Goal: Information Seeking & Learning: Learn about a topic

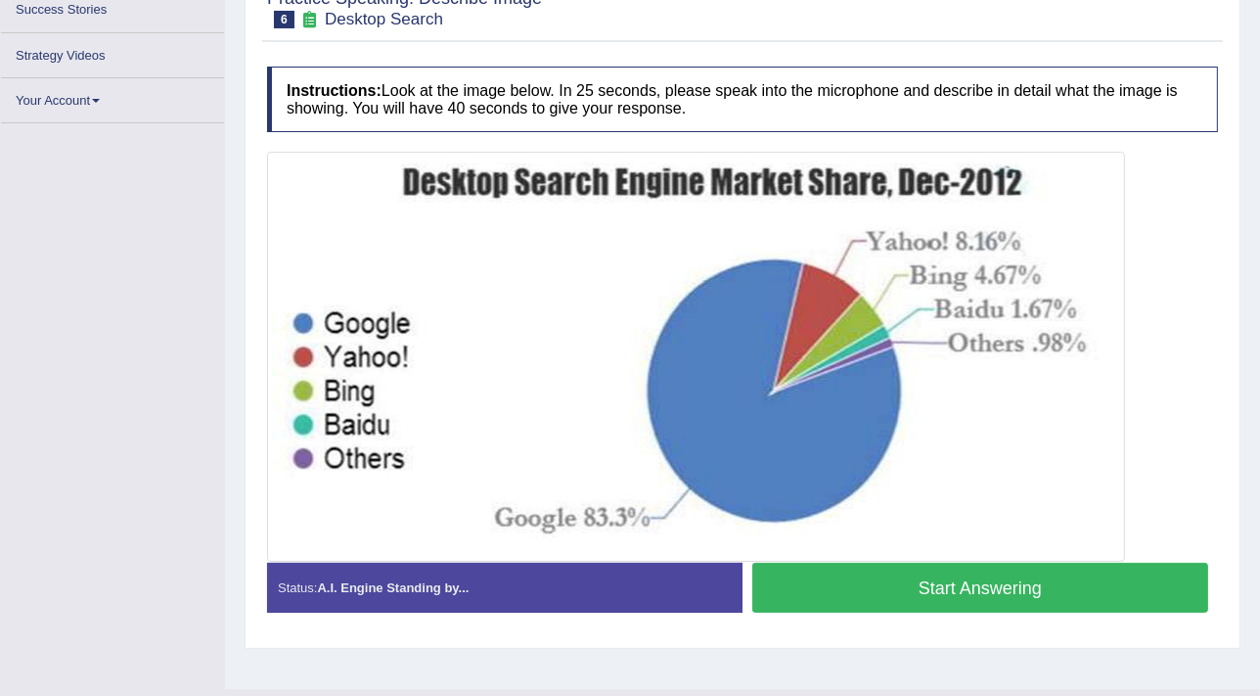
scroll to position [332, 0]
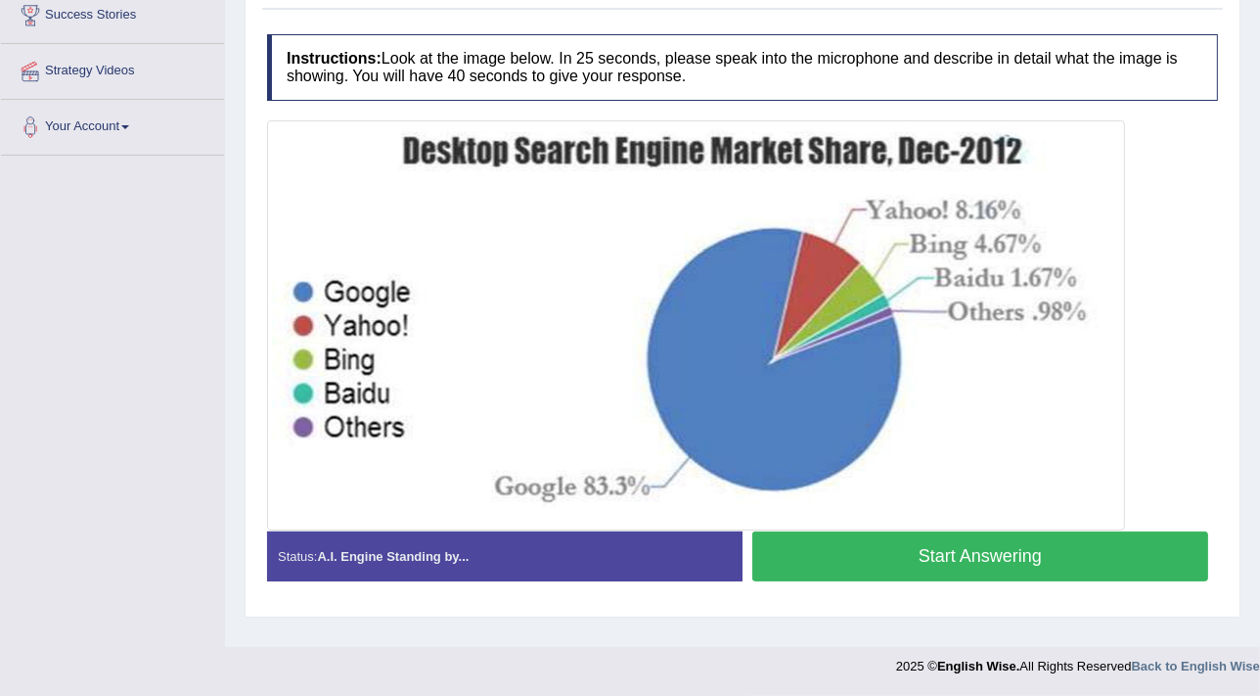
click at [222, 276] on div "Toggle navigation Home Practice Questions Speaking Practice Read Aloud Repeat S…" at bounding box center [630, 176] width 1260 height 1017
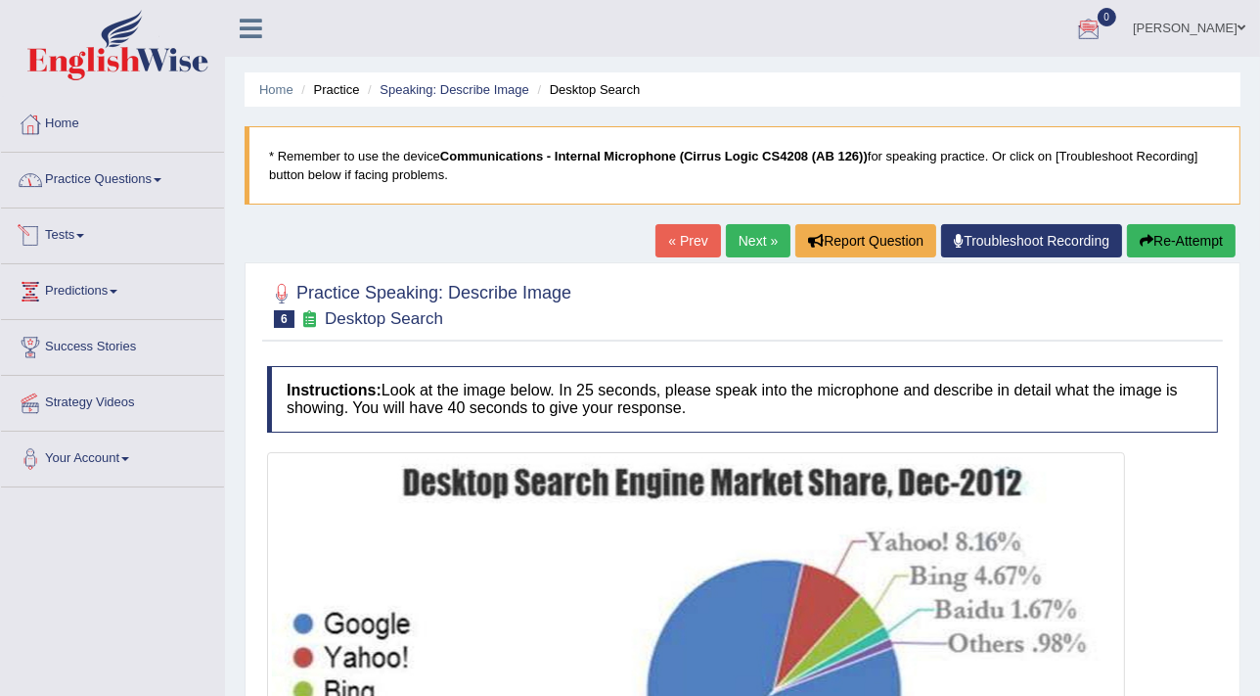
click at [67, 226] on link "Tests" at bounding box center [112, 232] width 223 height 49
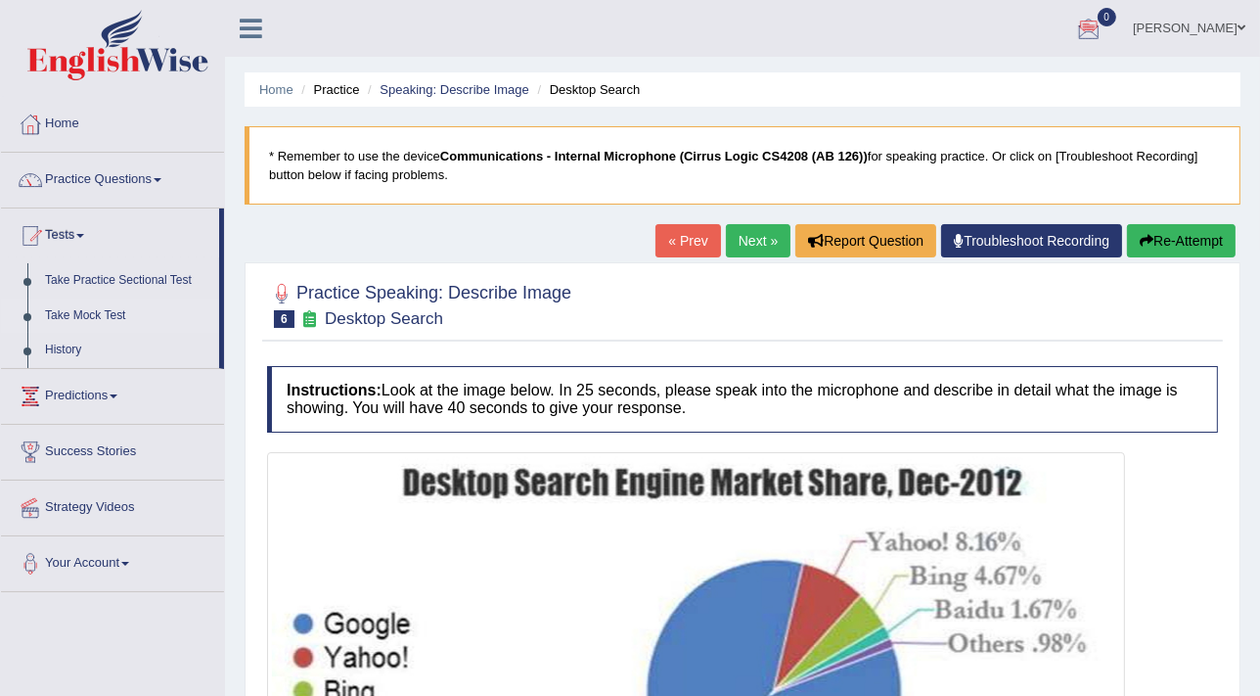
click at [98, 314] on link "Take Mock Test" at bounding box center [127, 315] width 183 height 35
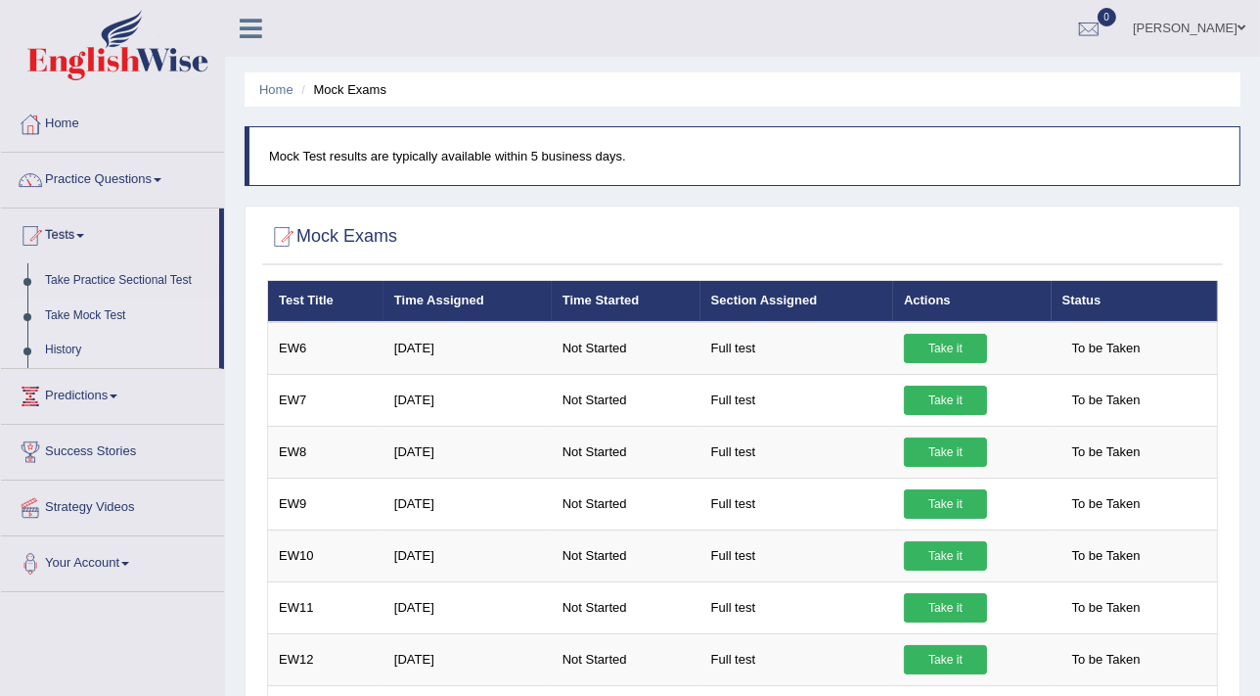
click at [73, 347] on link "History" at bounding box center [127, 350] width 183 height 35
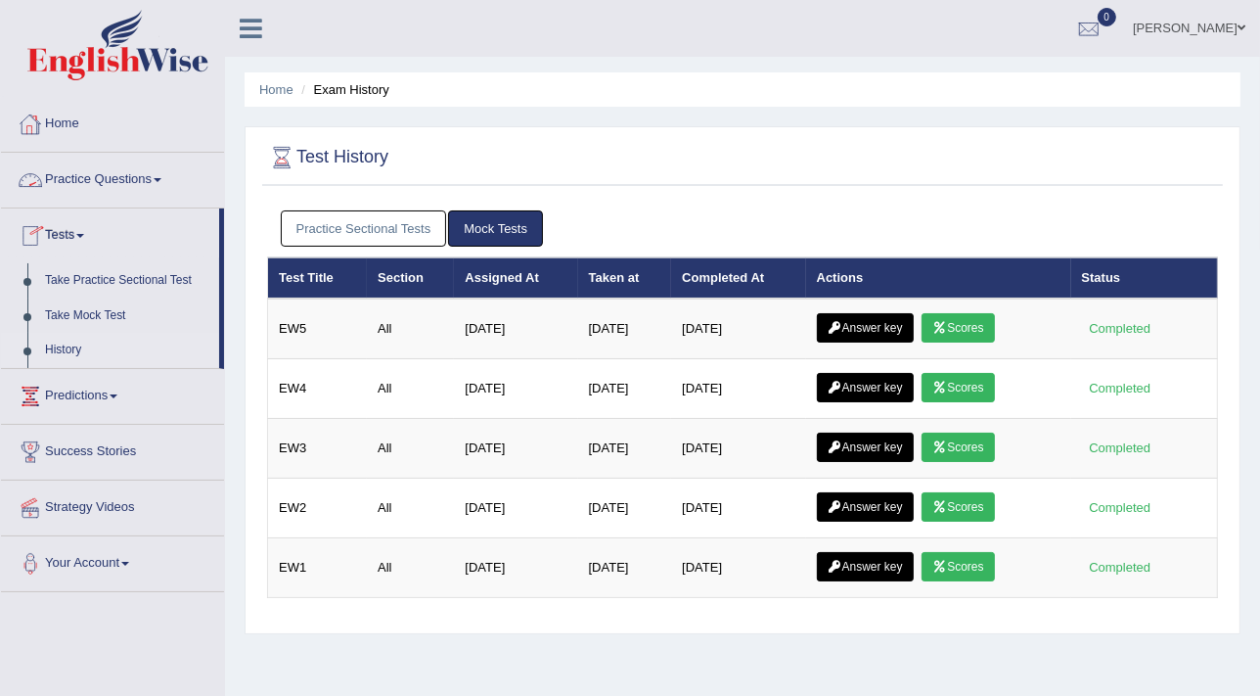
click at [71, 178] on link "Practice Questions" at bounding box center [112, 177] width 223 height 49
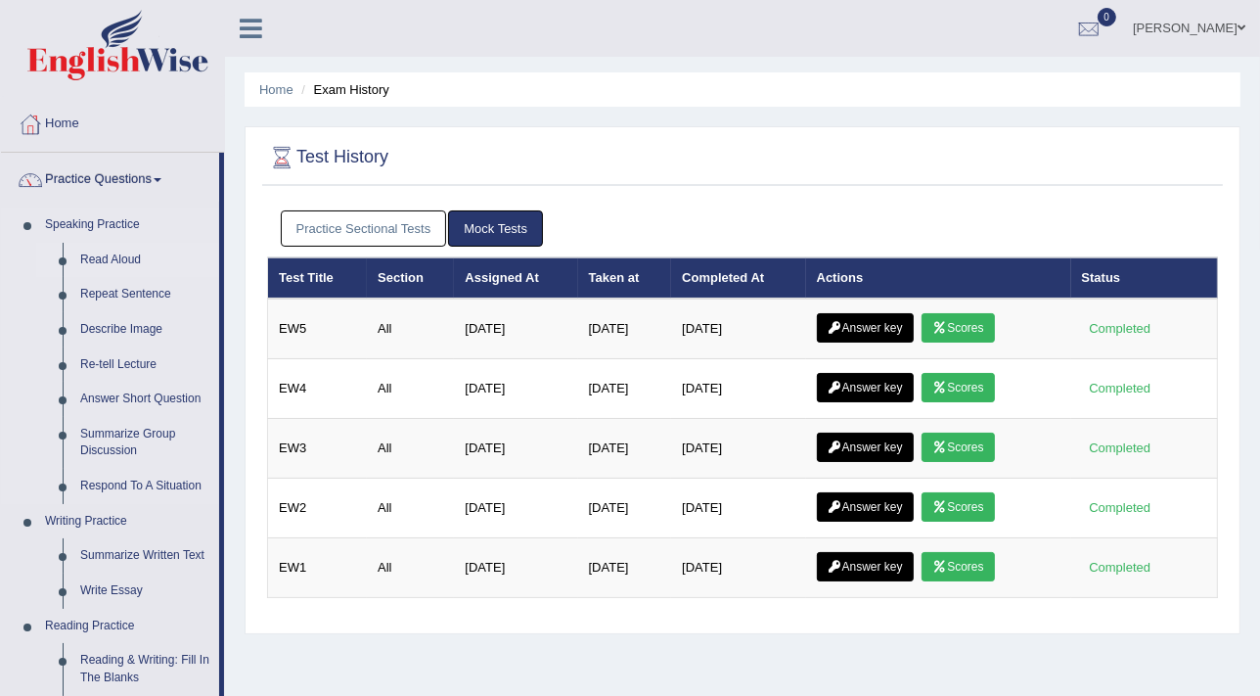
click at [107, 260] on link "Read Aloud" at bounding box center [145, 260] width 148 height 35
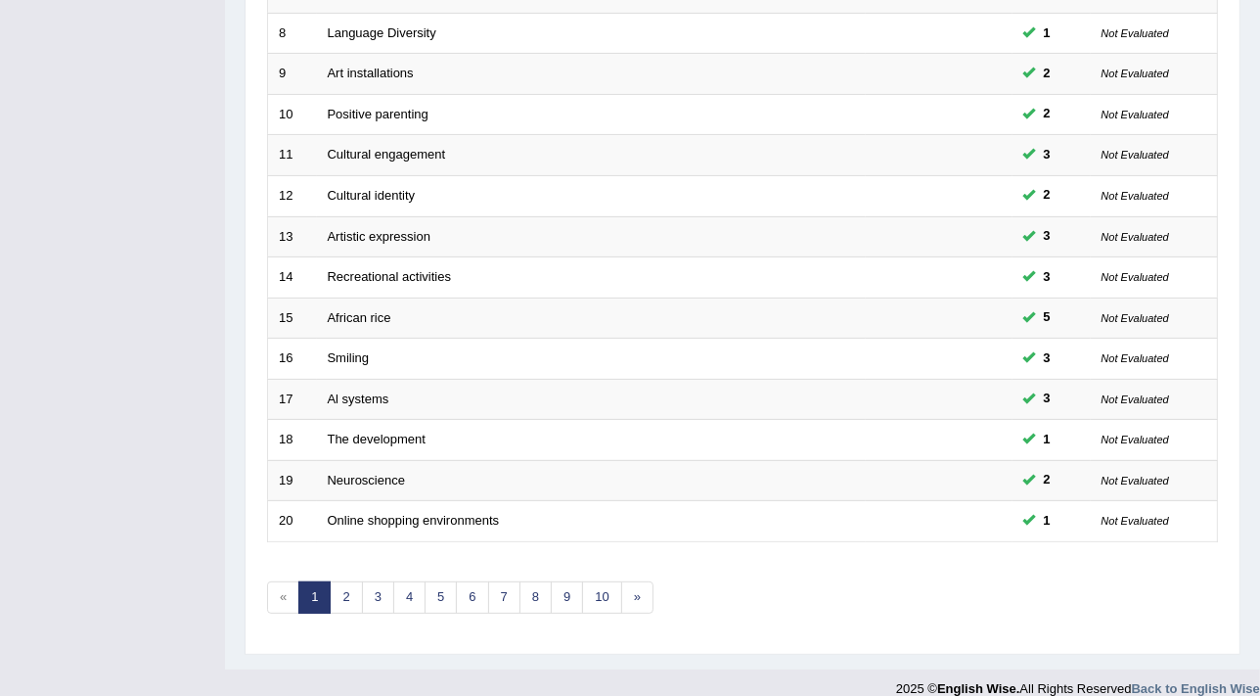
scroll to position [597, 0]
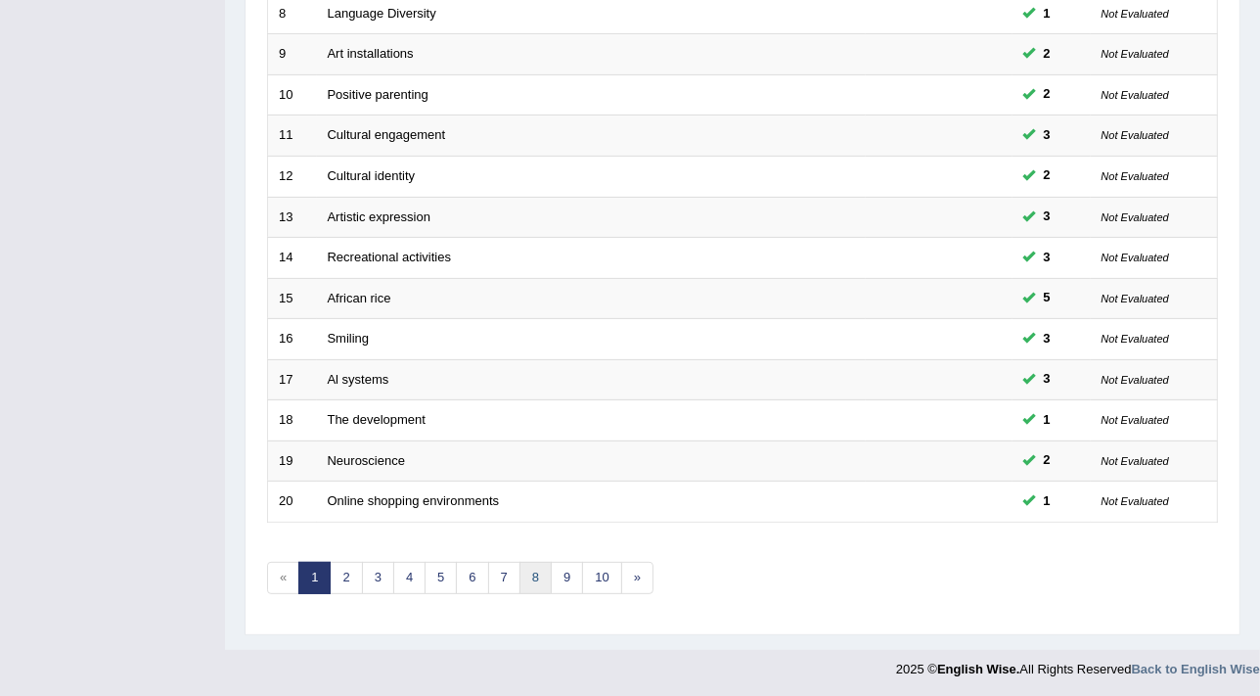
click at [523, 581] on link "8" at bounding box center [535, 578] width 32 height 32
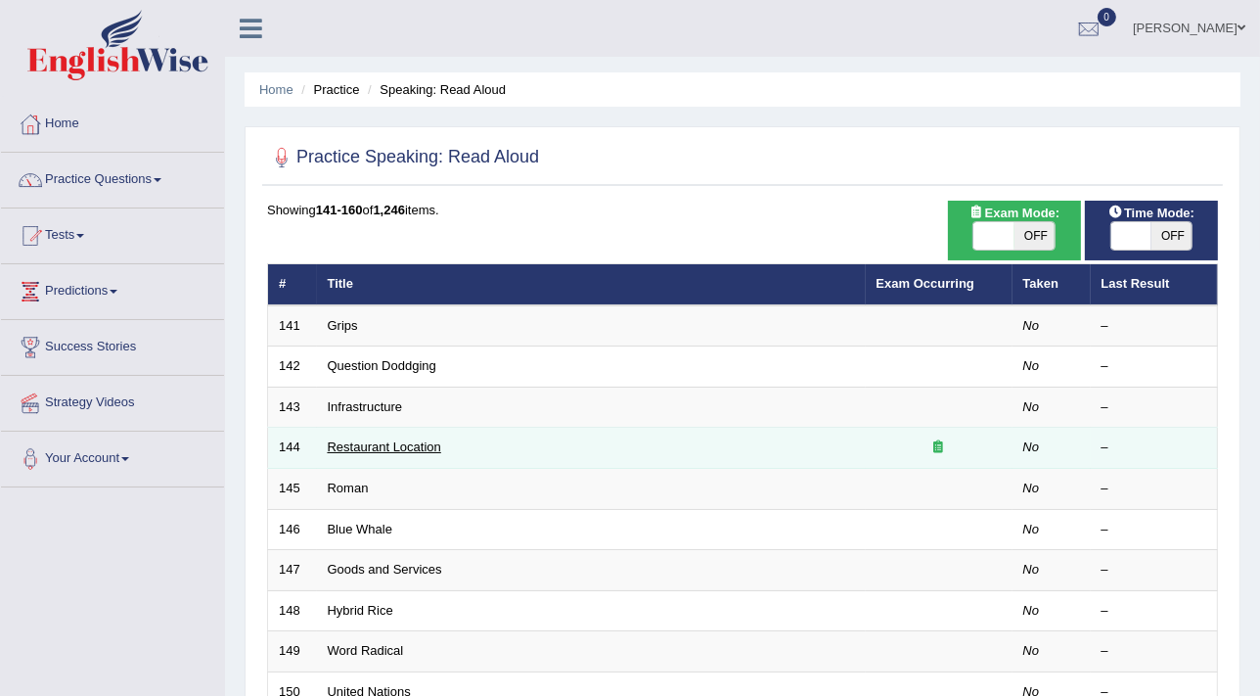
click at [427, 449] on link "Restaurant Location" at bounding box center [384, 446] width 113 height 15
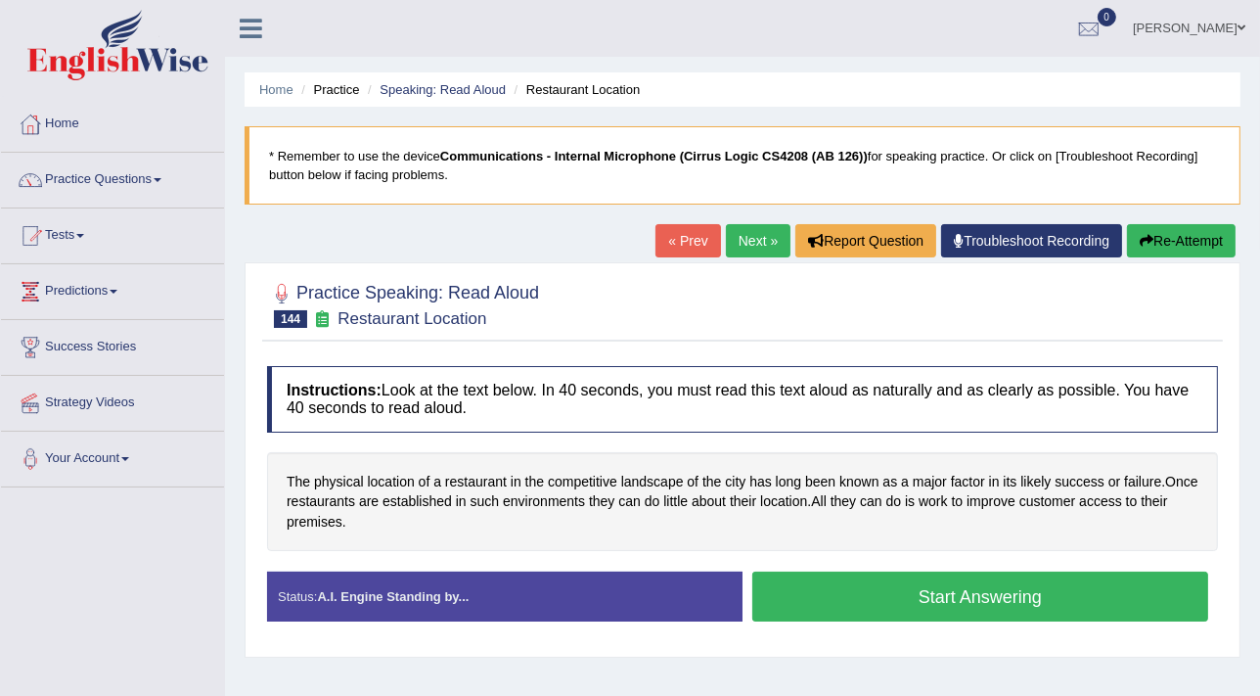
click at [966, 601] on button "Start Answering" at bounding box center [980, 596] width 456 height 50
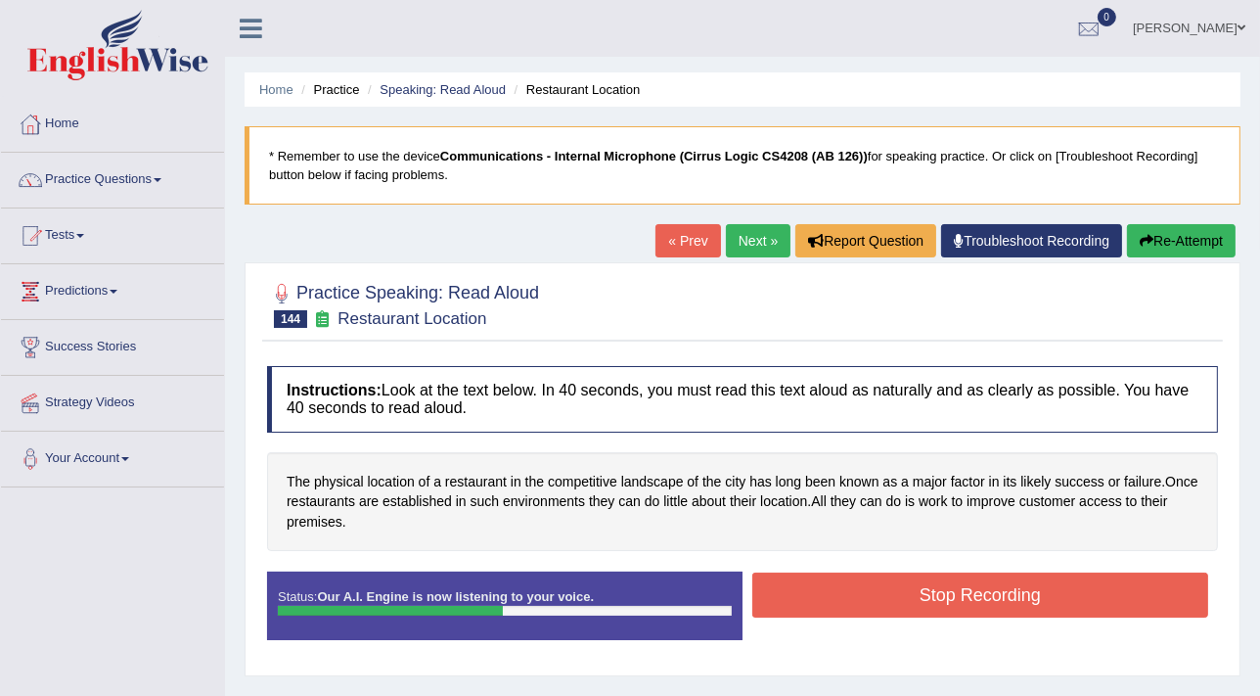
click at [966, 601] on button "Stop Recording" at bounding box center [980, 594] width 456 height 45
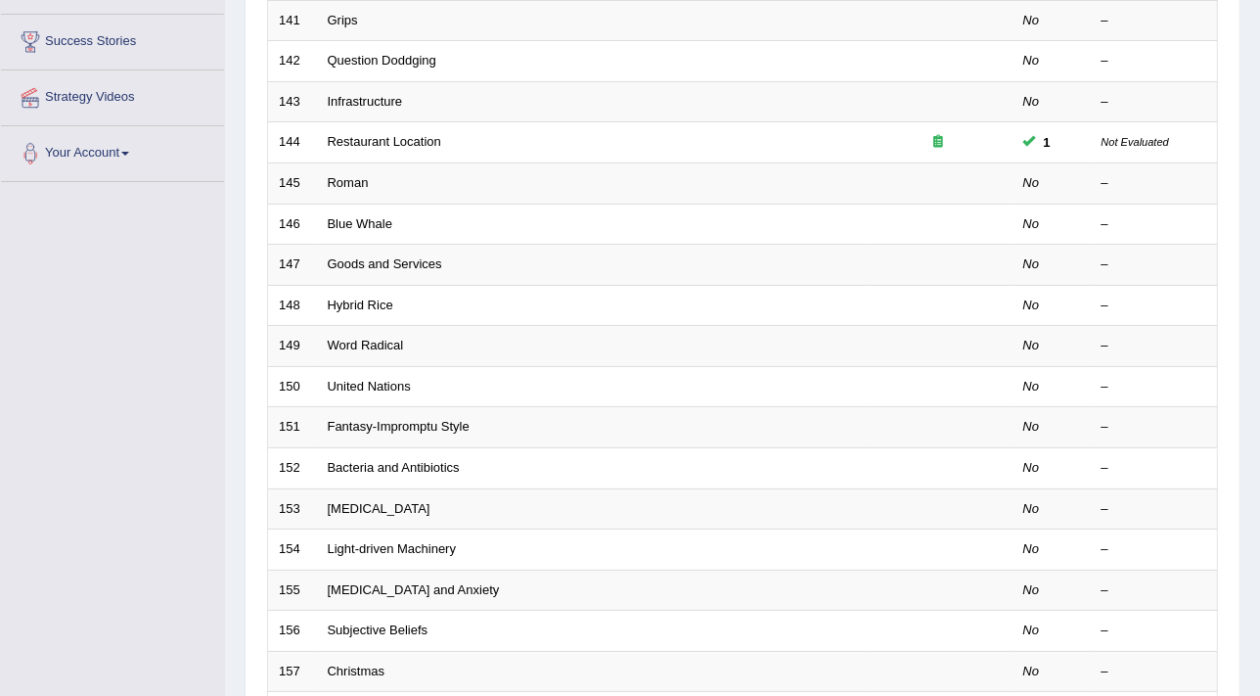
scroll to position [307, 0]
click at [1249, 396] on div "Home Practice Speaking: Read Aloud Practice Speaking: Read Aloud Time Mode: ON …" at bounding box center [742, 316] width 1035 height 1246
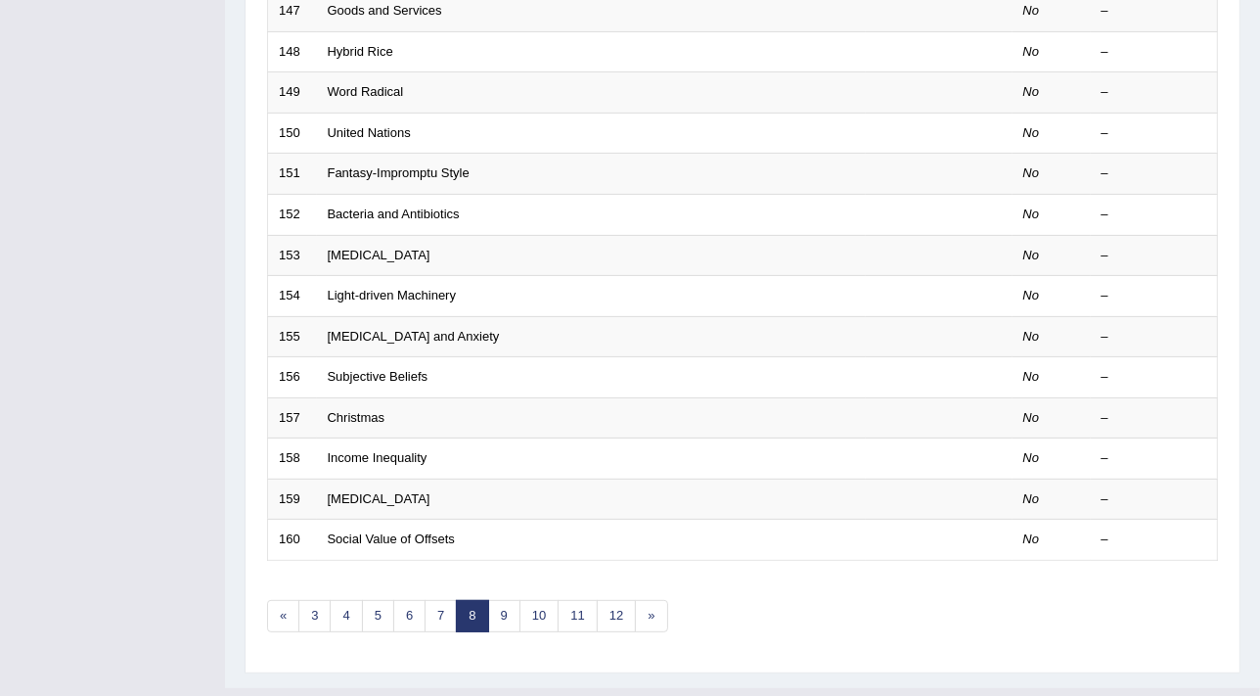
scroll to position [597, 0]
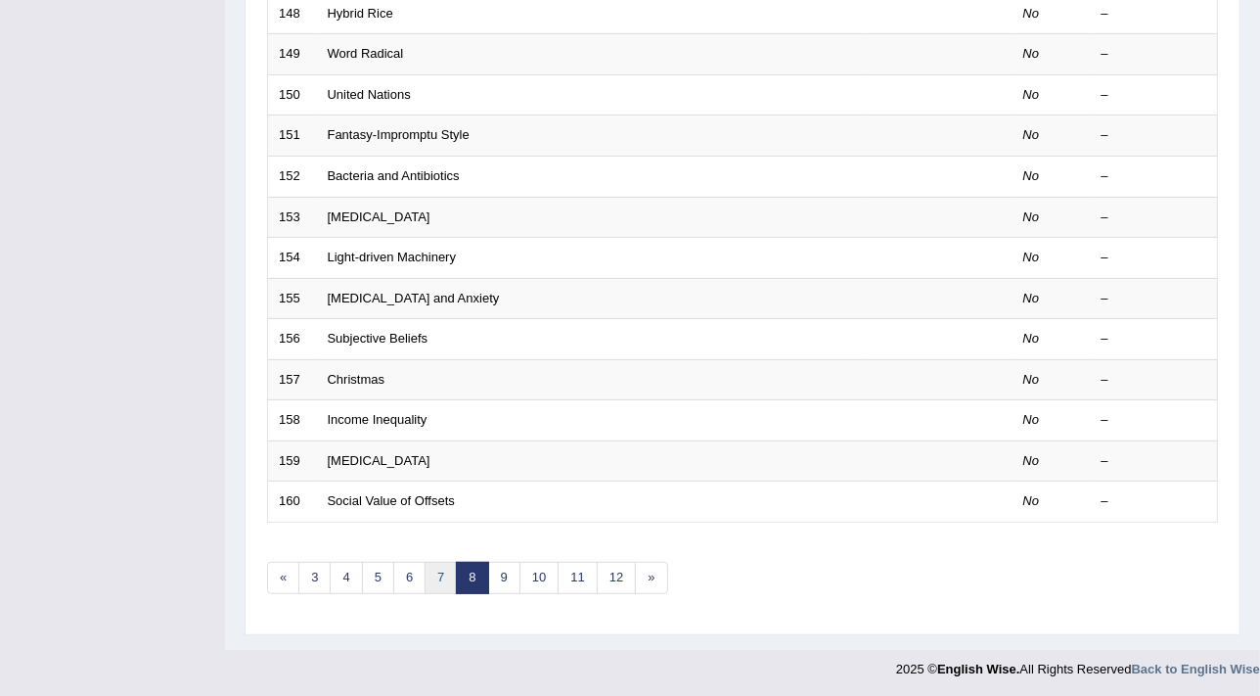
click at [437, 572] on link "7" at bounding box center [441, 578] width 32 height 32
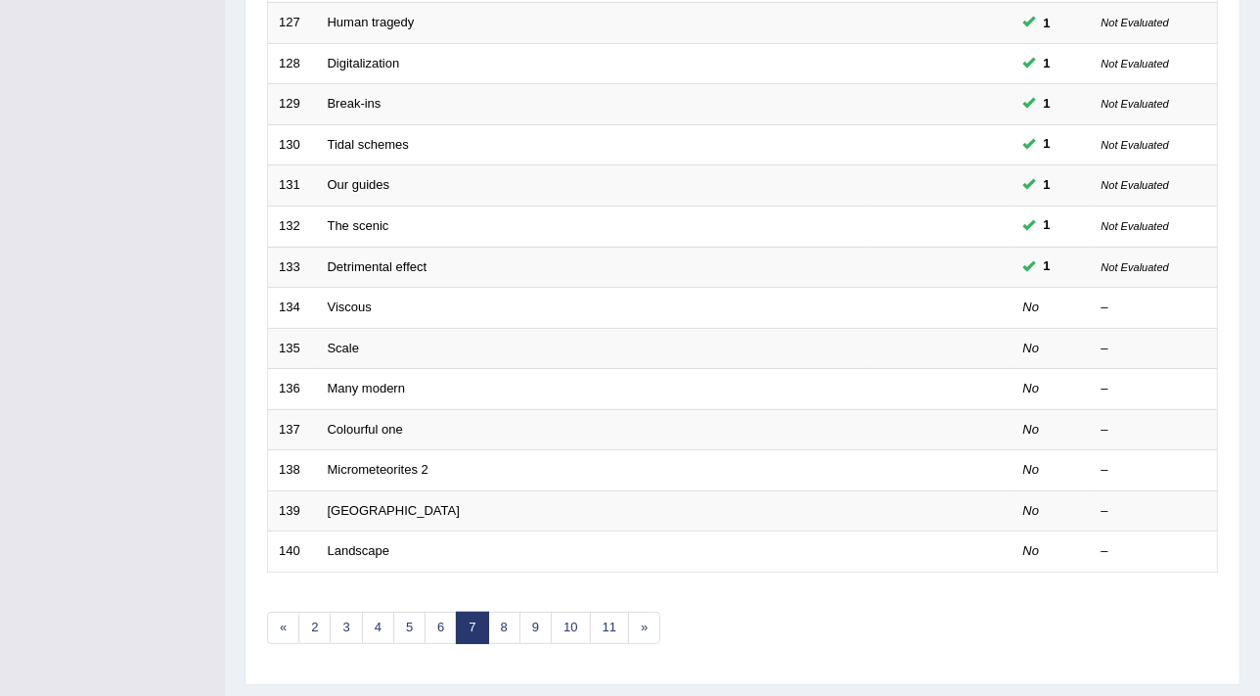
scroll to position [545, 0]
click at [537, 629] on link "9" at bounding box center [535, 629] width 32 height 32
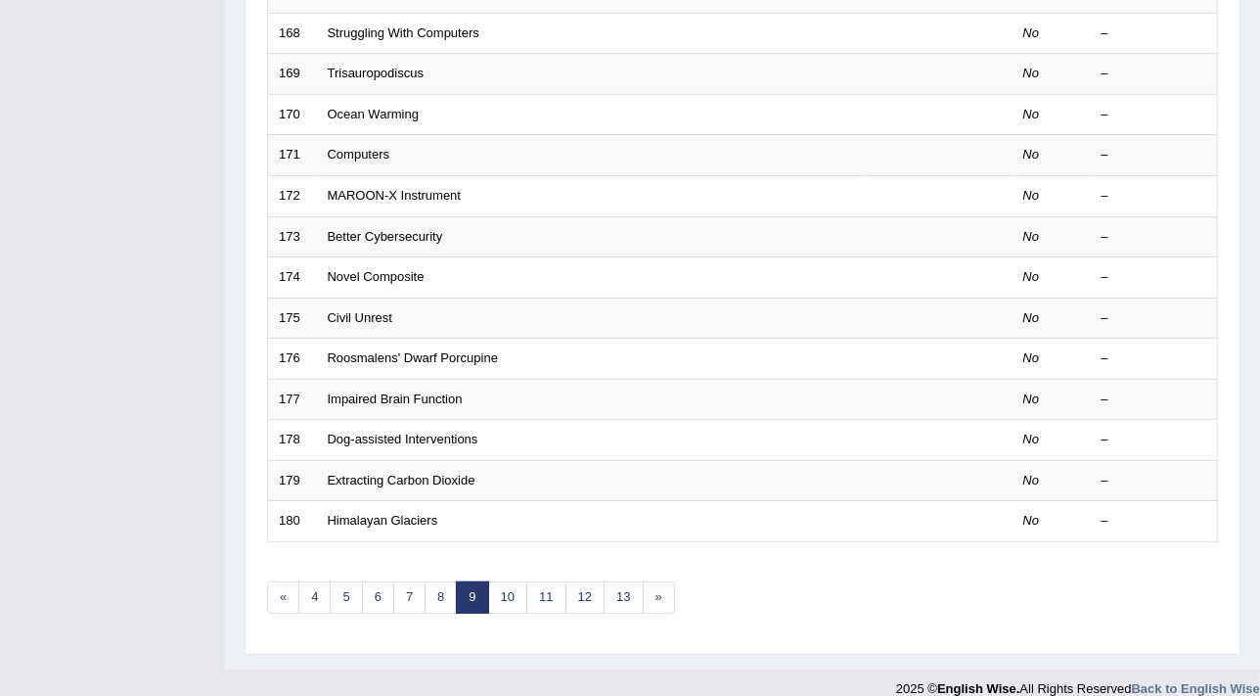
scroll to position [579, 0]
click at [506, 597] on link "10" at bounding box center [507, 595] width 39 height 32
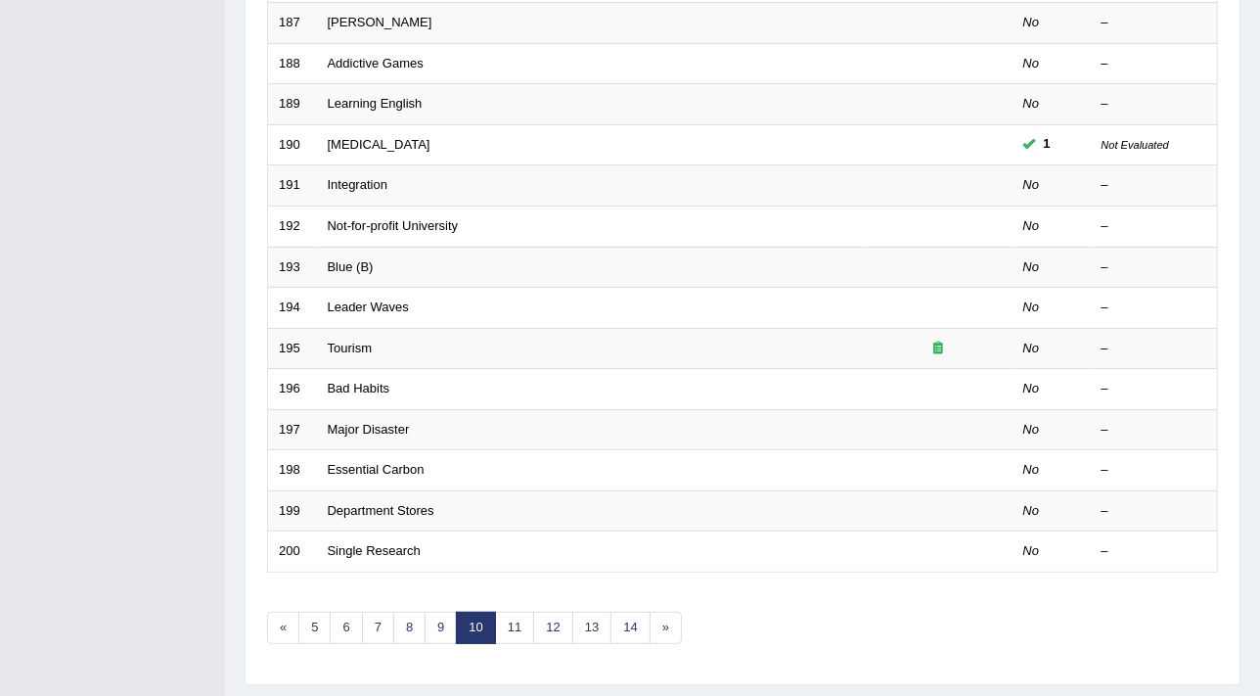
scroll to position [550, 0]
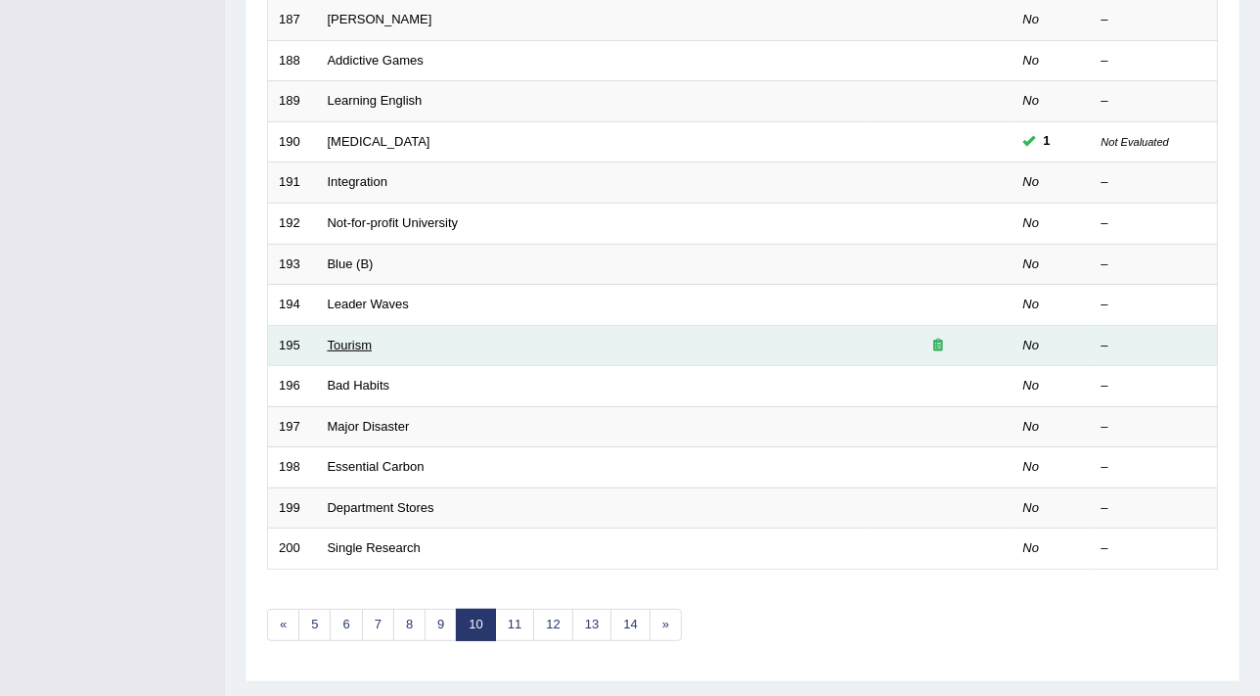
click at [369, 342] on link "Tourism" at bounding box center [350, 344] width 45 height 15
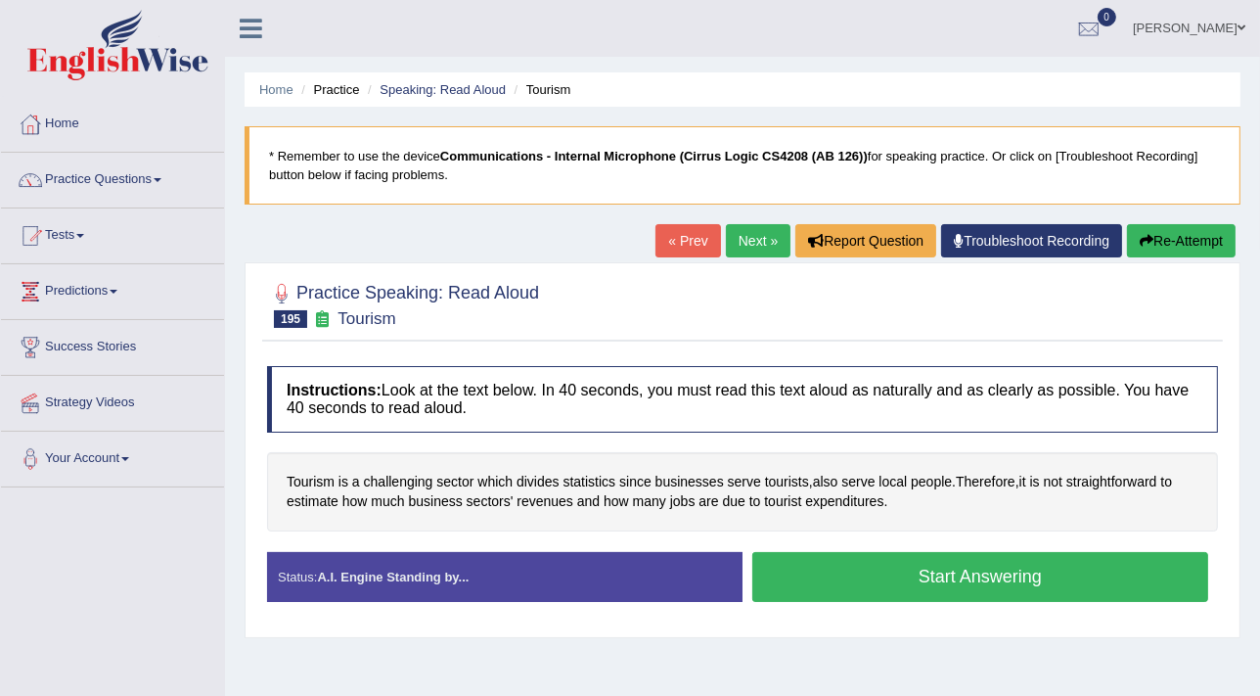
click at [966, 573] on button "Start Answering" at bounding box center [980, 577] width 456 height 50
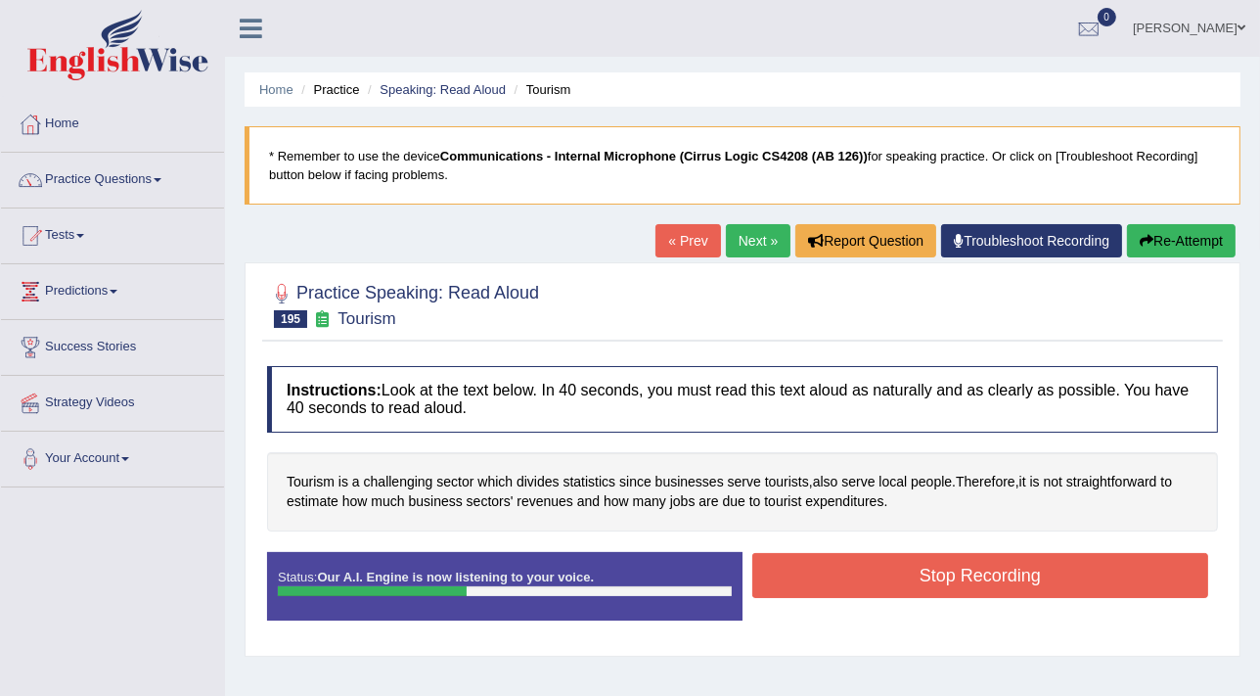
click at [966, 573] on button "Stop Recording" at bounding box center [980, 575] width 456 height 45
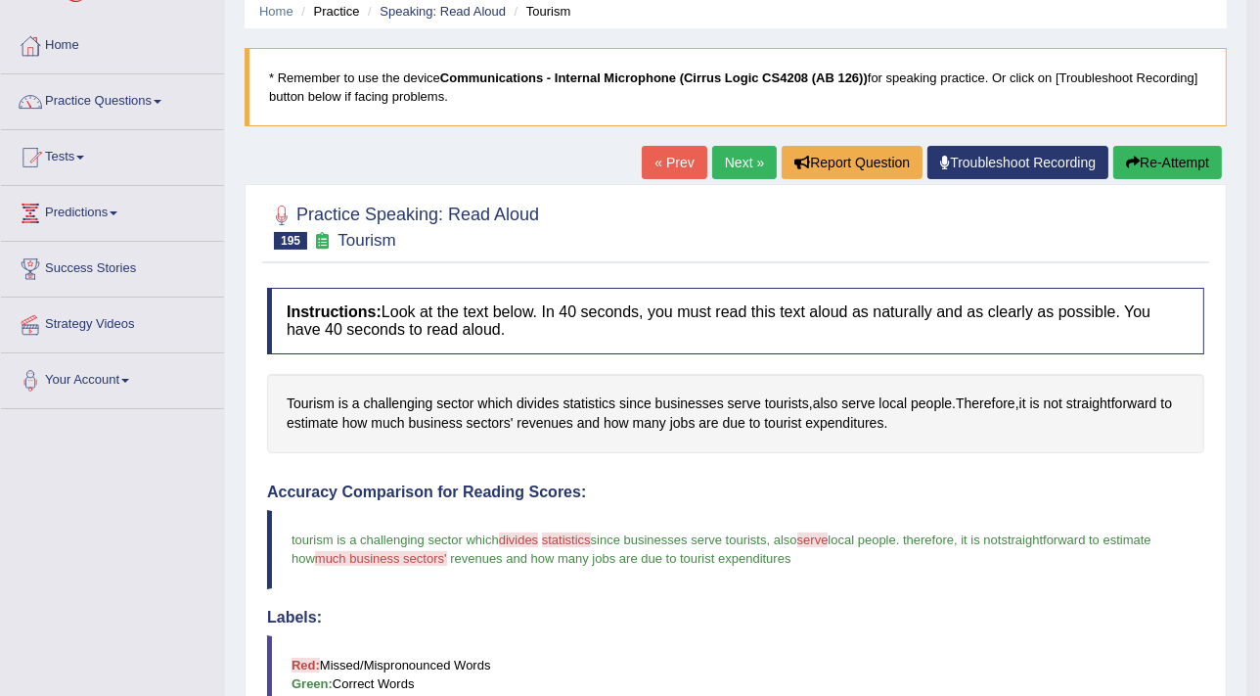
scroll to position [88, 0]
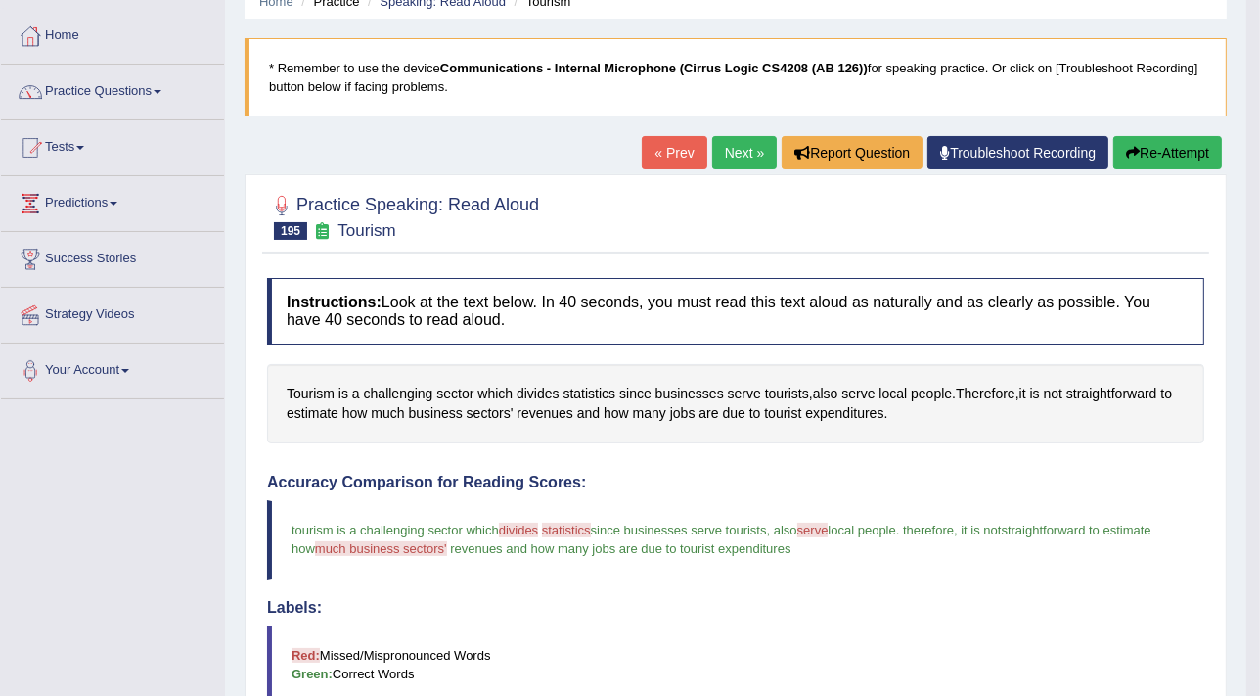
click at [1154, 154] on button "Re-Attempt" at bounding box center [1167, 152] width 109 height 33
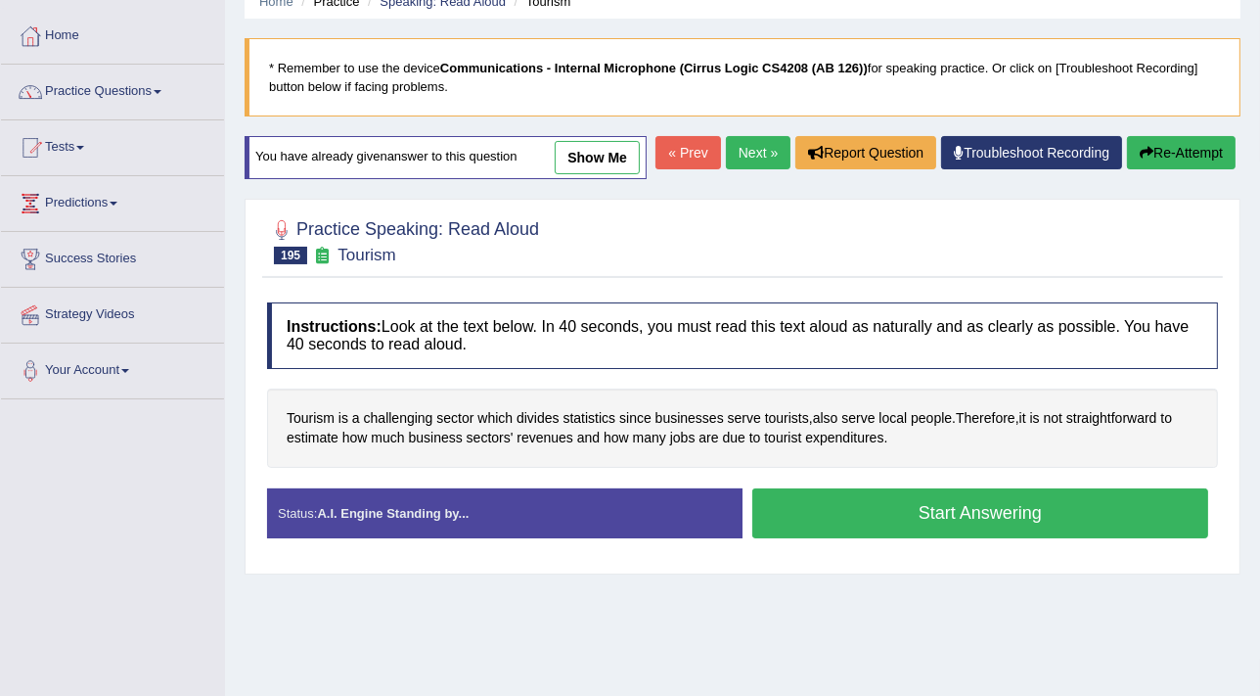
click at [953, 500] on button "Start Answering" at bounding box center [980, 513] width 456 height 50
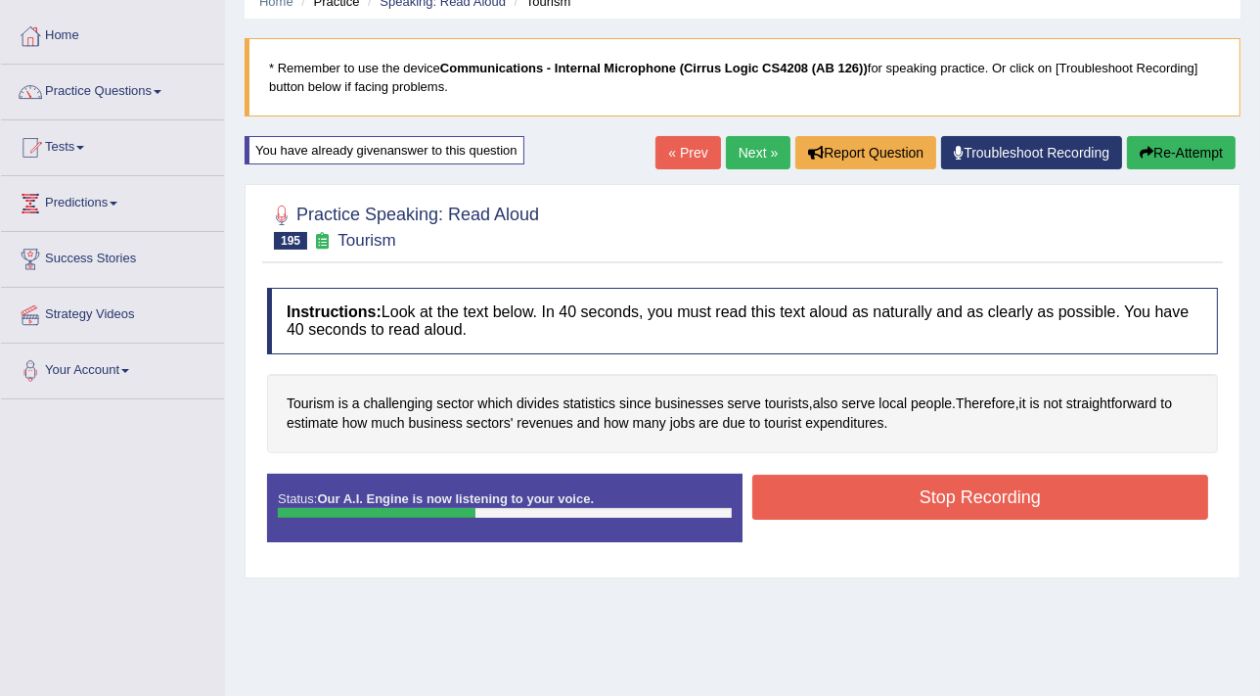
click at [953, 500] on button "Stop Recording" at bounding box center [980, 496] width 456 height 45
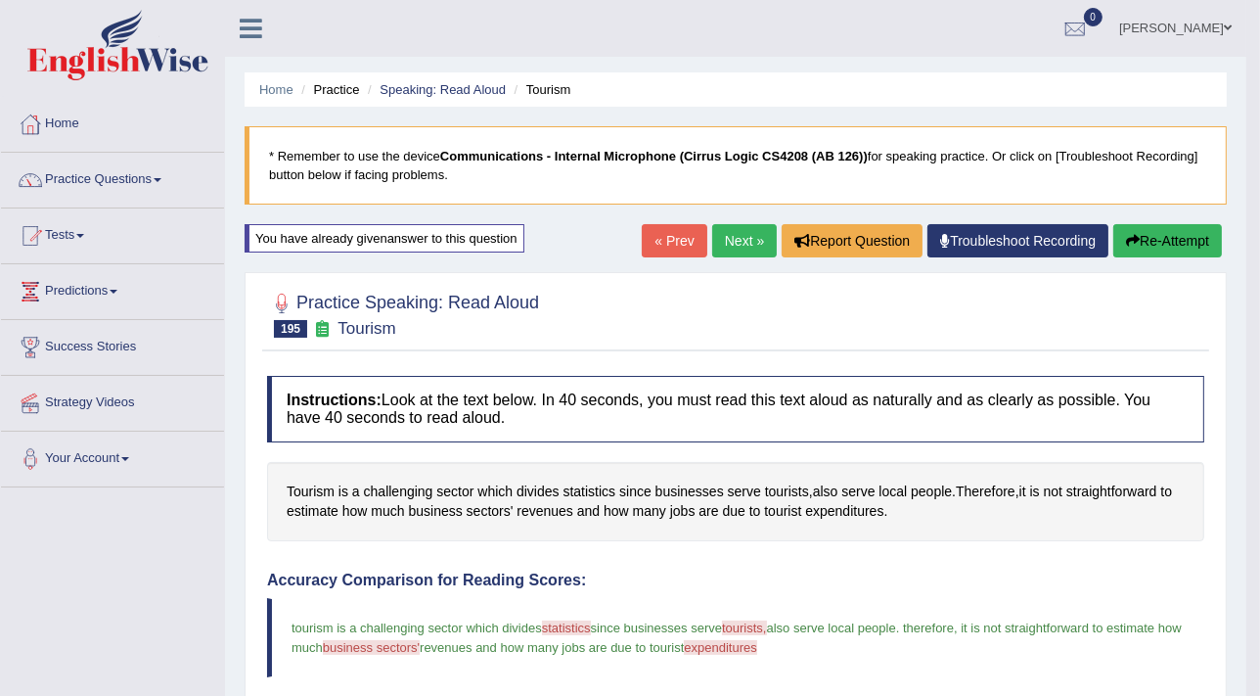
click at [1168, 241] on button "Re-Attempt" at bounding box center [1167, 240] width 109 height 33
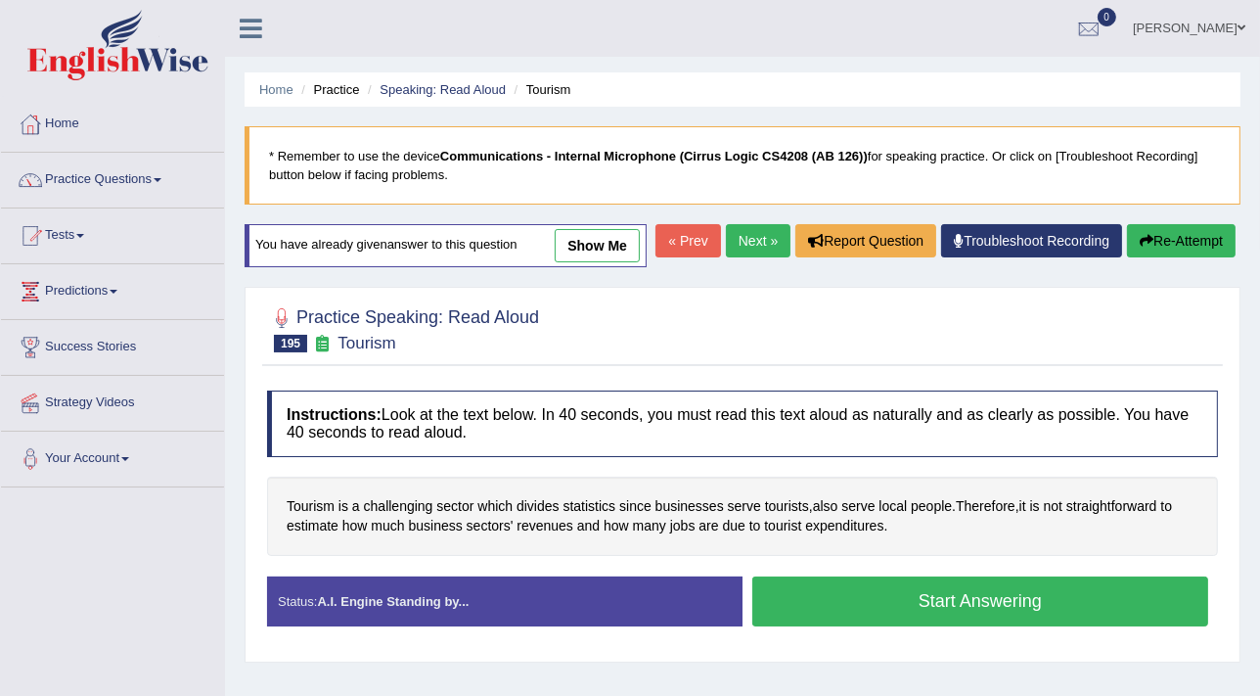
click at [1010, 609] on button "Start Answering" at bounding box center [980, 601] width 456 height 50
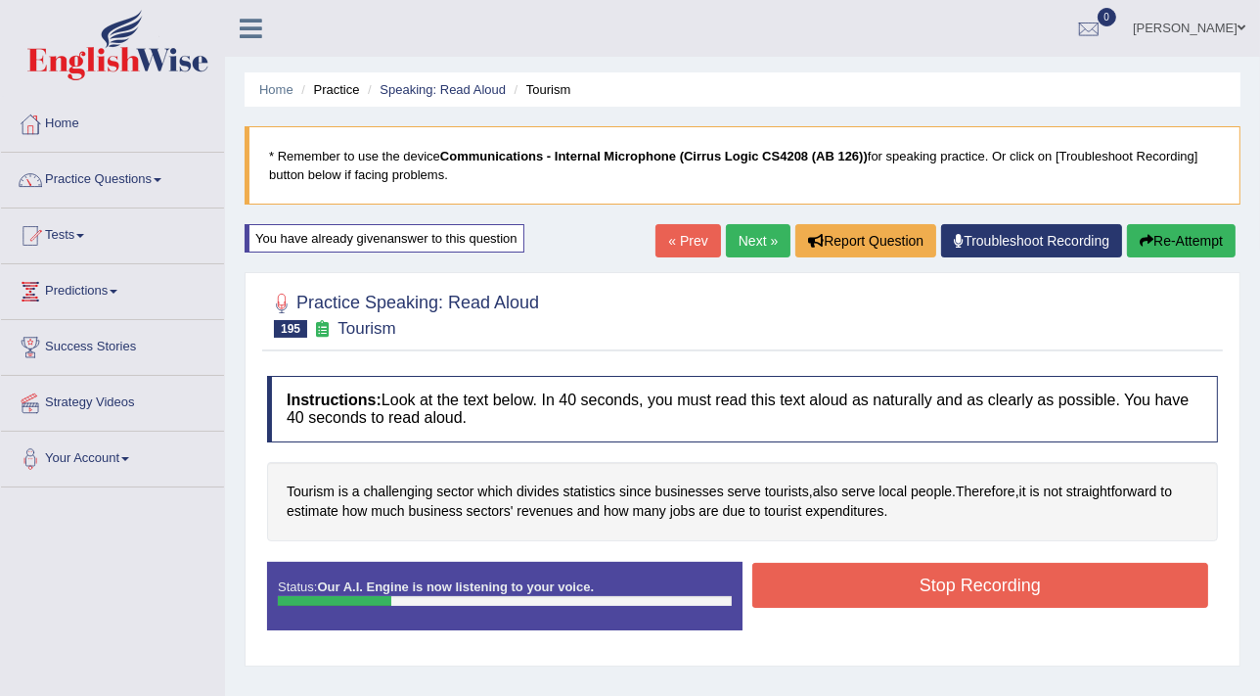
click at [972, 584] on button "Stop Recording" at bounding box center [980, 584] width 456 height 45
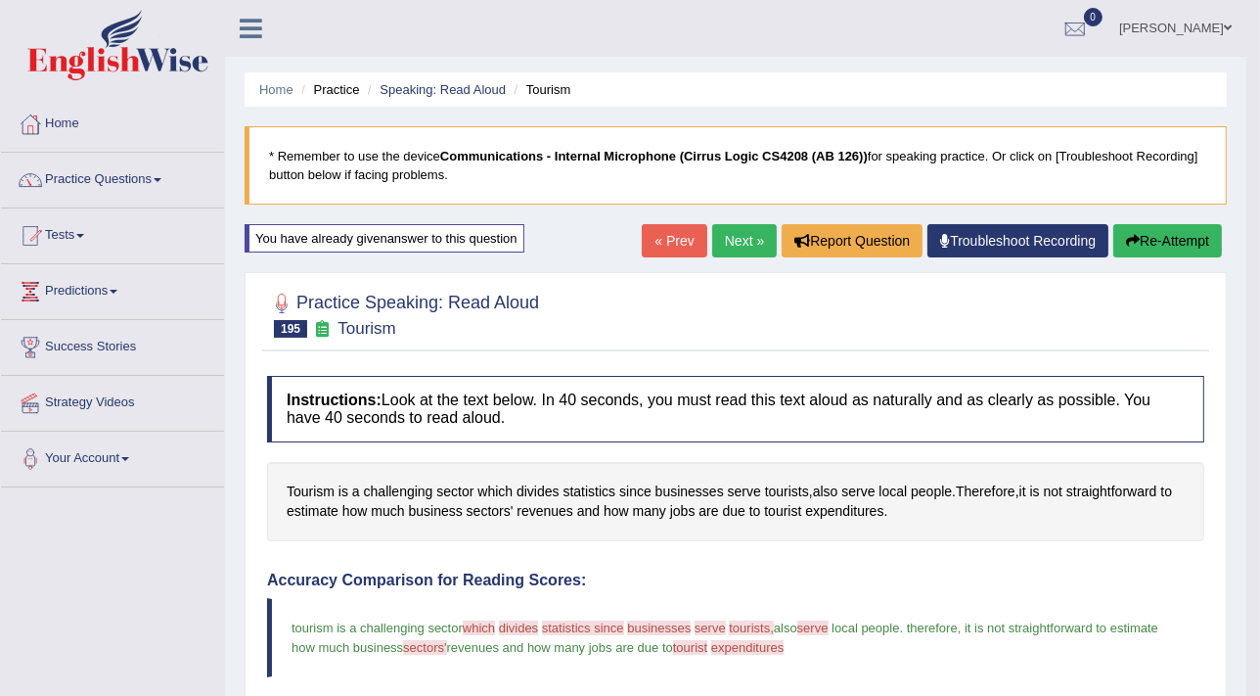
click at [1169, 244] on button "Re-Attempt" at bounding box center [1167, 240] width 109 height 33
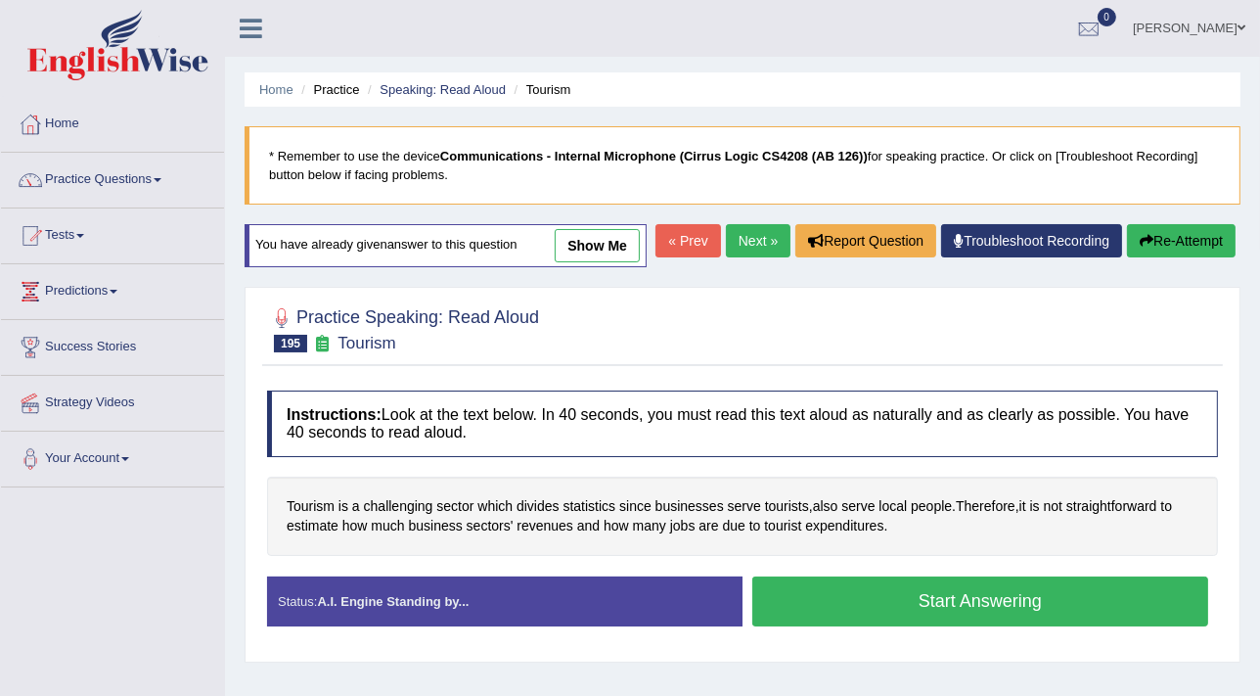
click at [1023, 605] on button "Start Answering" at bounding box center [980, 601] width 456 height 50
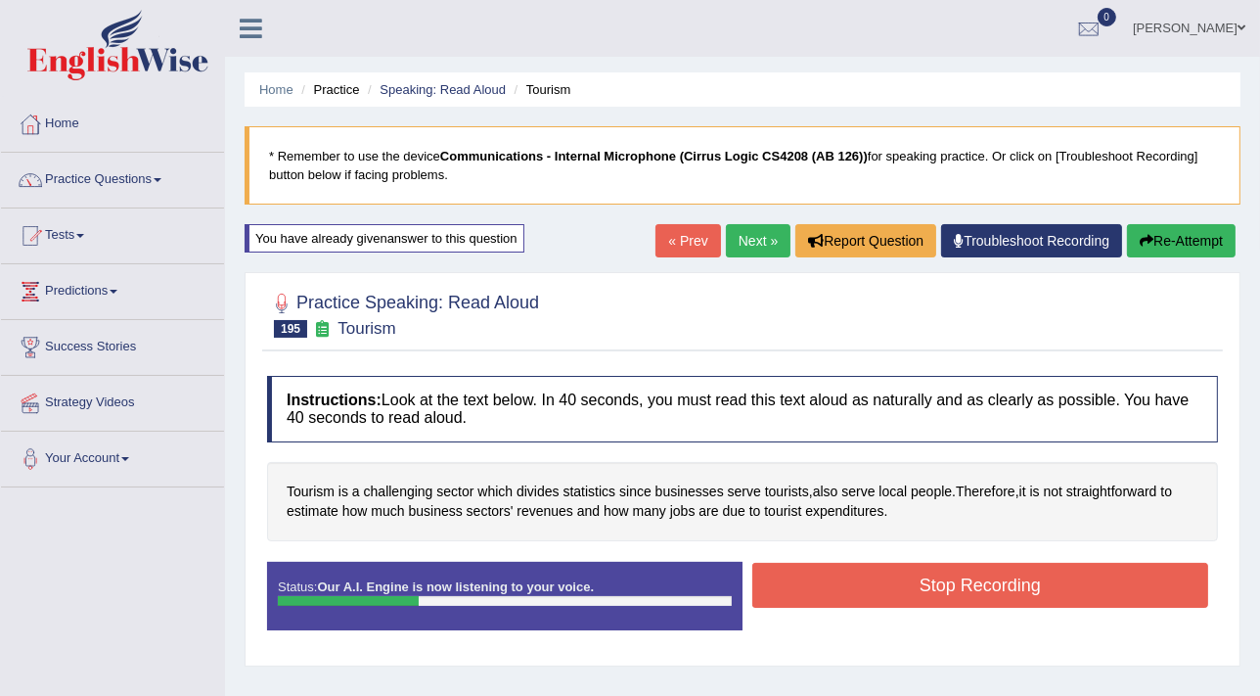
click at [989, 586] on button "Stop Recording" at bounding box center [980, 584] width 456 height 45
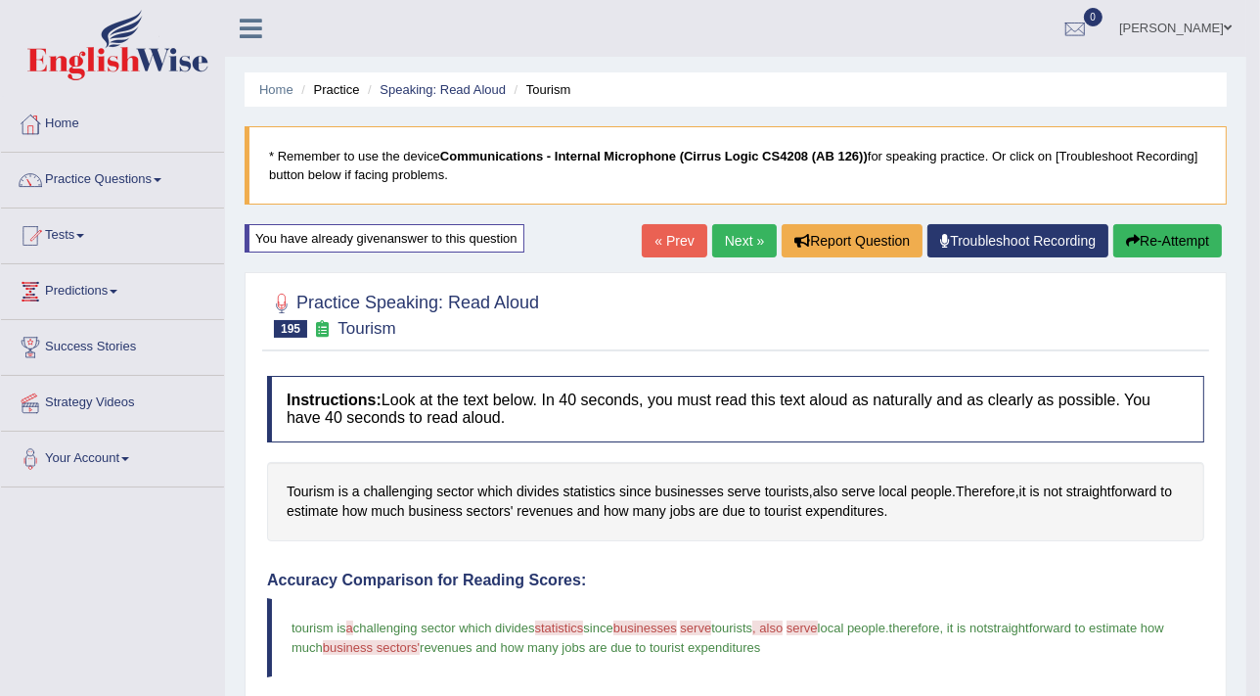
click at [1154, 229] on button "Re-Attempt" at bounding box center [1167, 240] width 109 height 33
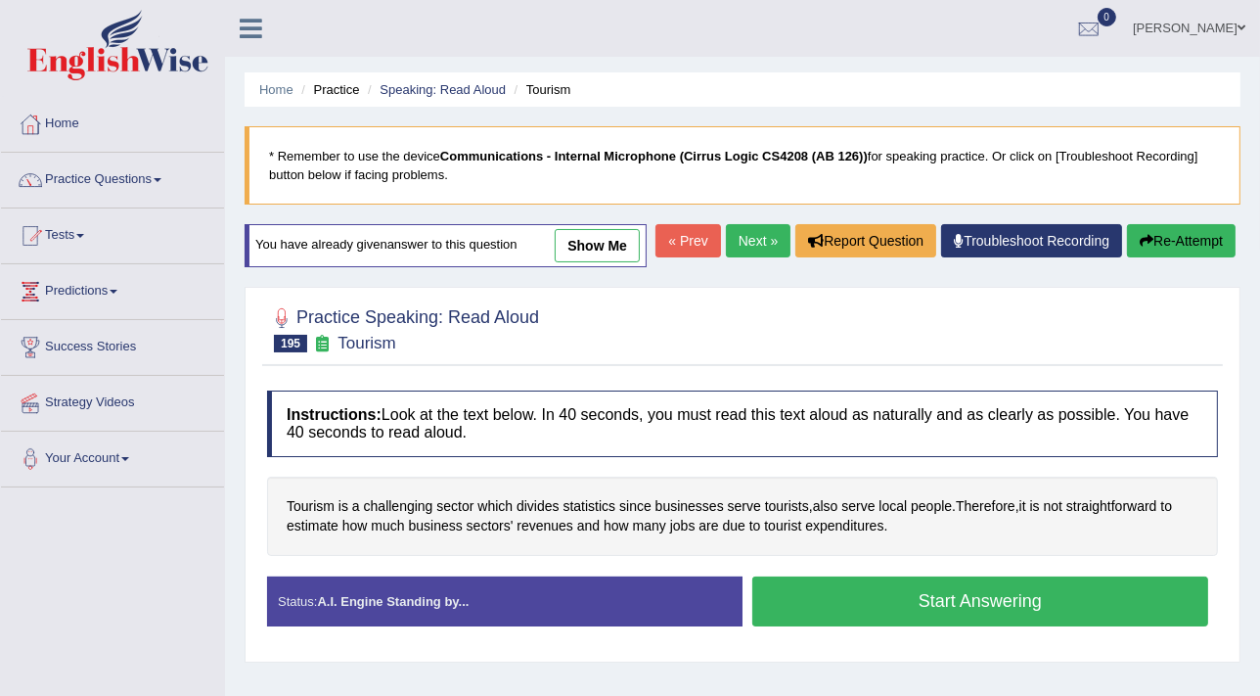
click at [978, 606] on button "Start Answering" at bounding box center [980, 601] width 456 height 50
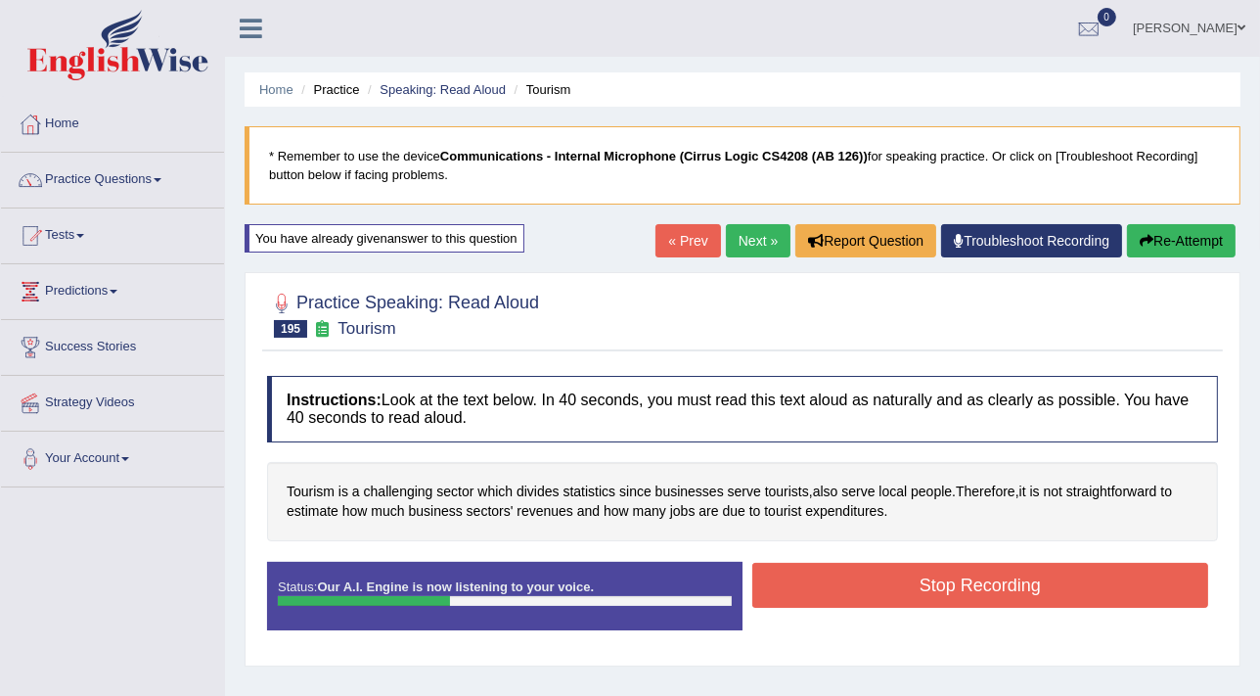
click at [971, 581] on button "Stop Recording" at bounding box center [980, 584] width 456 height 45
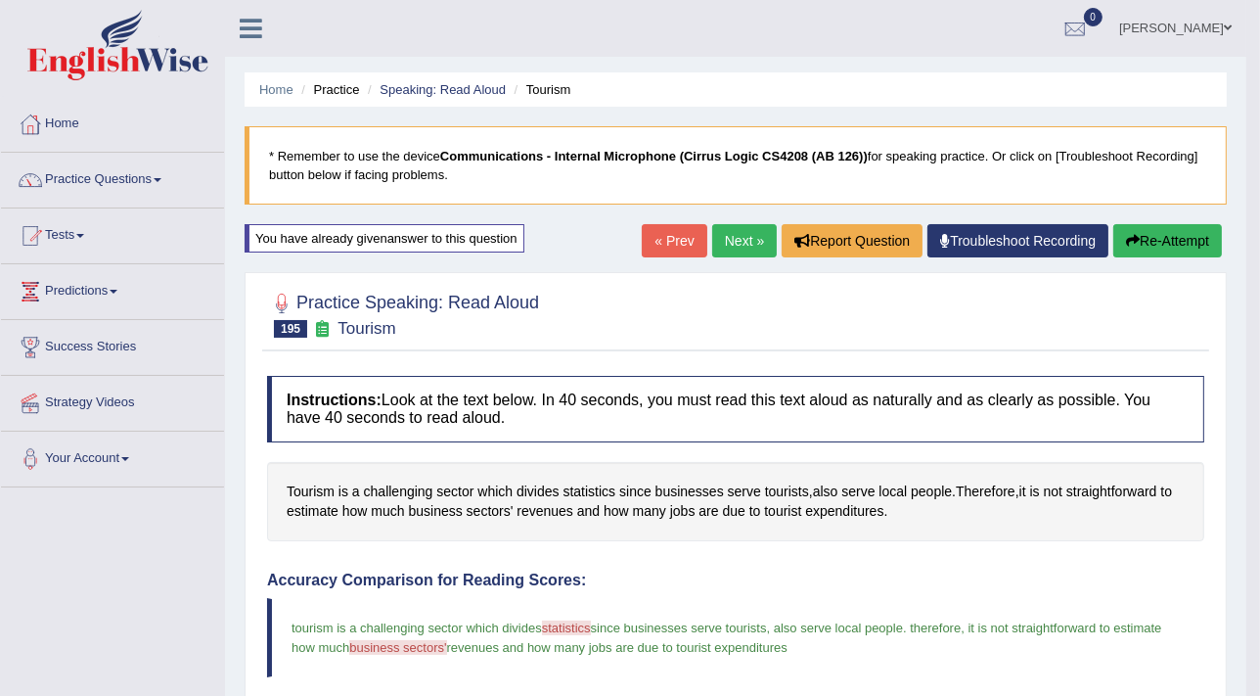
click at [744, 246] on link "Next »" at bounding box center [744, 240] width 65 height 33
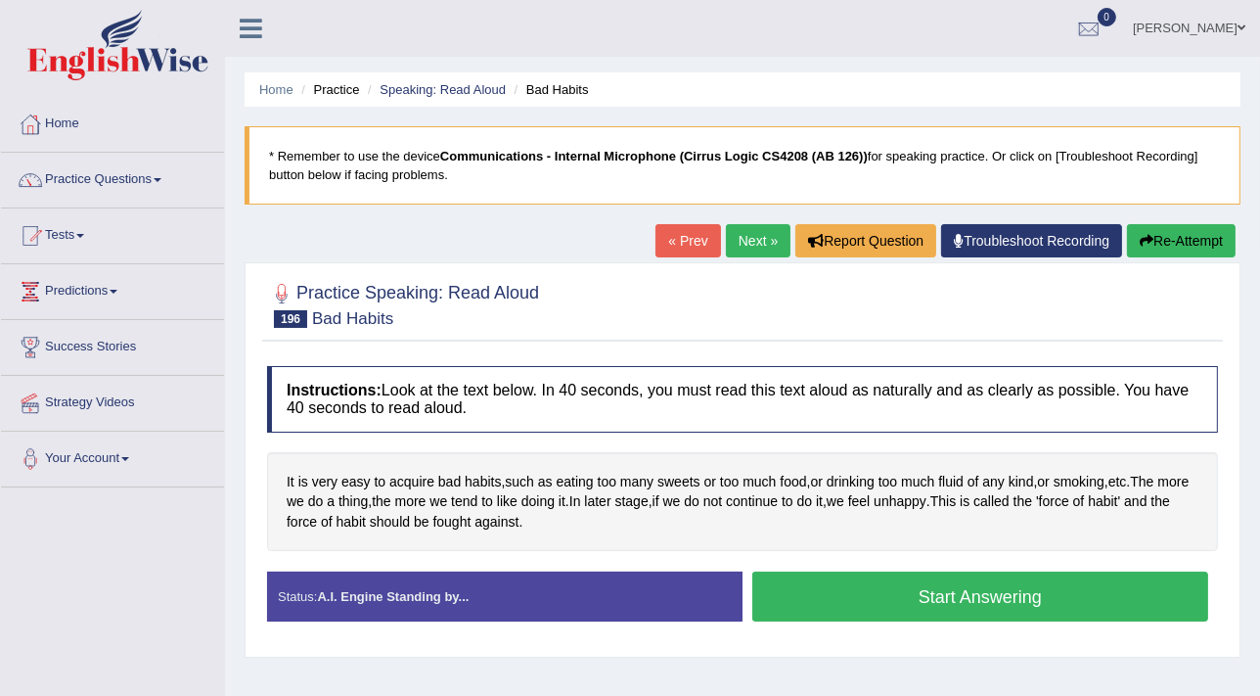
click at [953, 599] on button "Start Answering" at bounding box center [980, 596] width 456 height 50
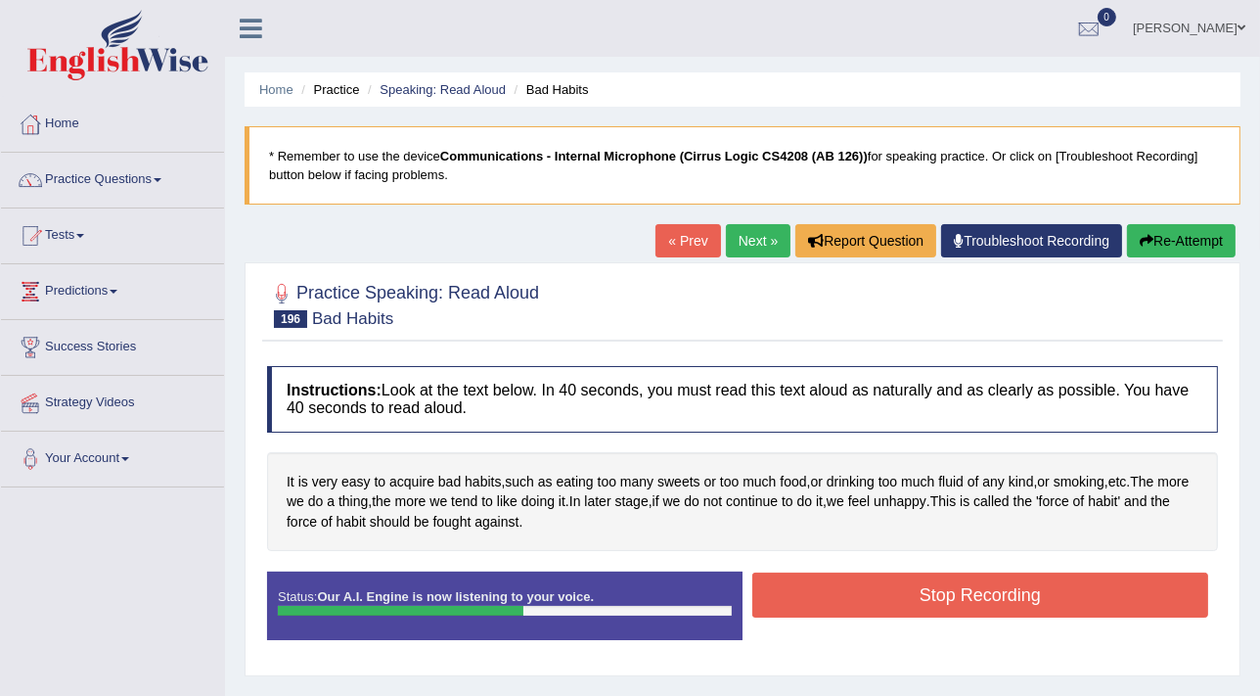
click at [953, 600] on button "Stop Recording" at bounding box center [980, 594] width 456 height 45
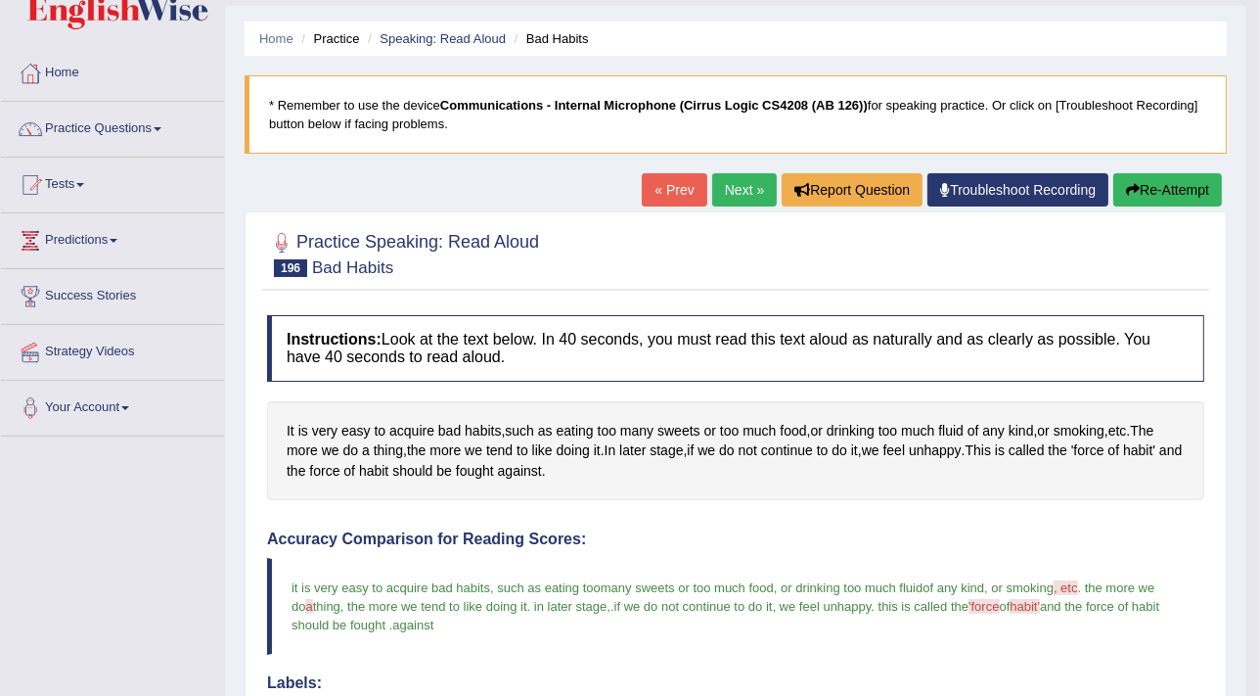
scroll to position [49, 0]
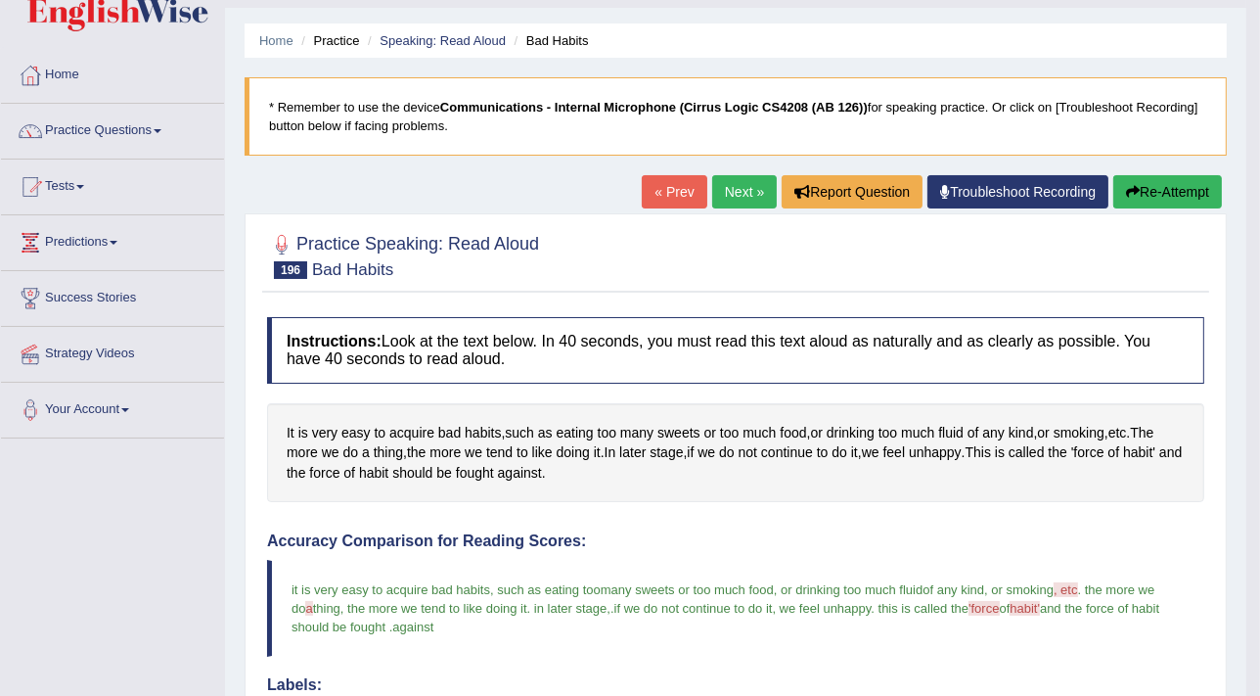
click at [734, 177] on link "Next »" at bounding box center [744, 191] width 65 height 33
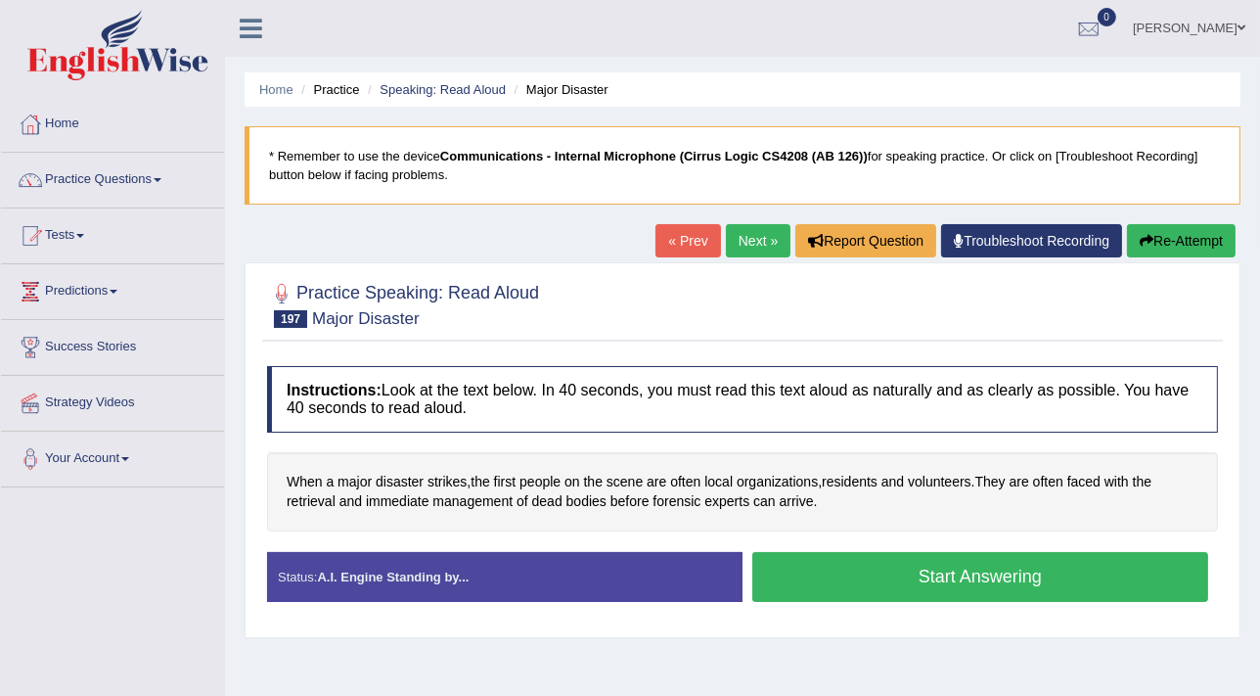
click at [949, 577] on button "Start Answering" at bounding box center [980, 577] width 456 height 50
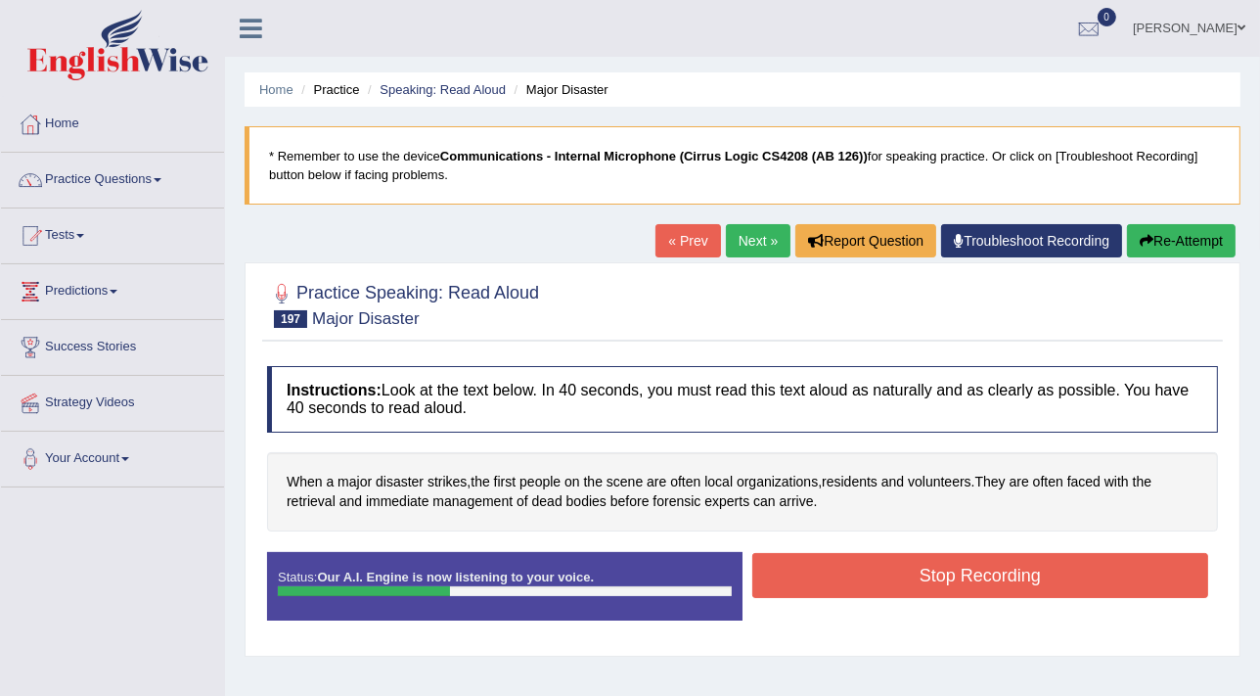
click at [949, 572] on button "Stop Recording" at bounding box center [980, 575] width 456 height 45
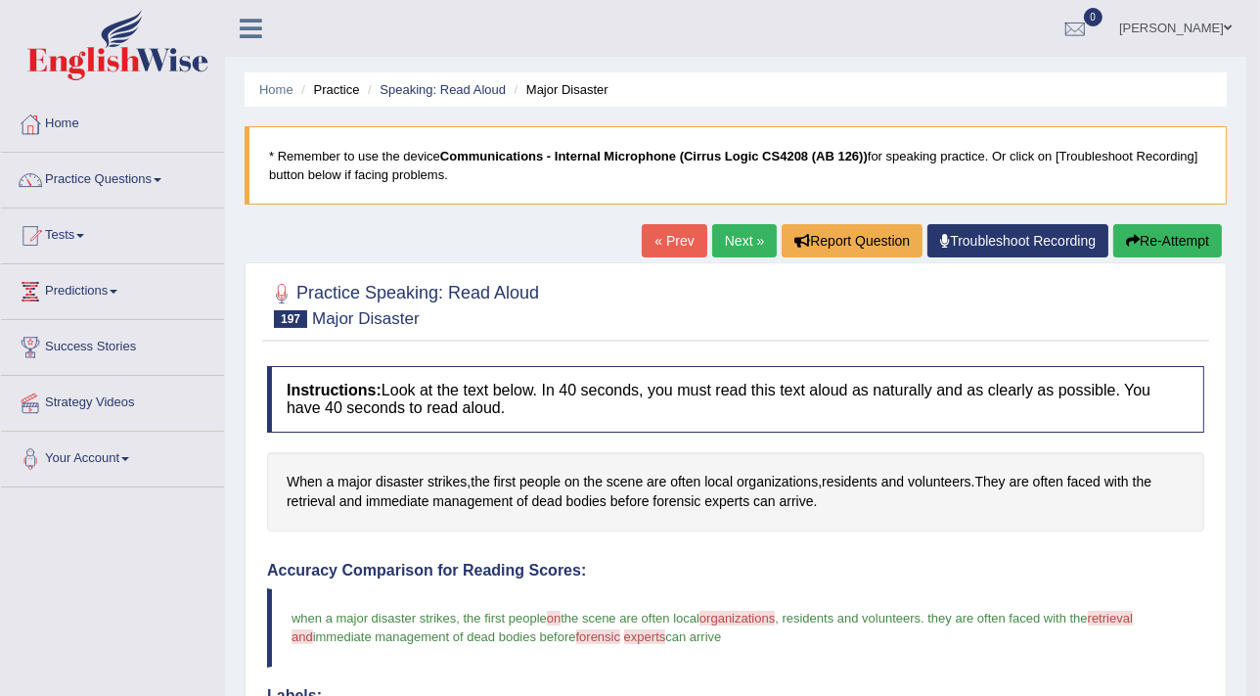
click at [752, 240] on link "Next »" at bounding box center [744, 240] width 65 height 33
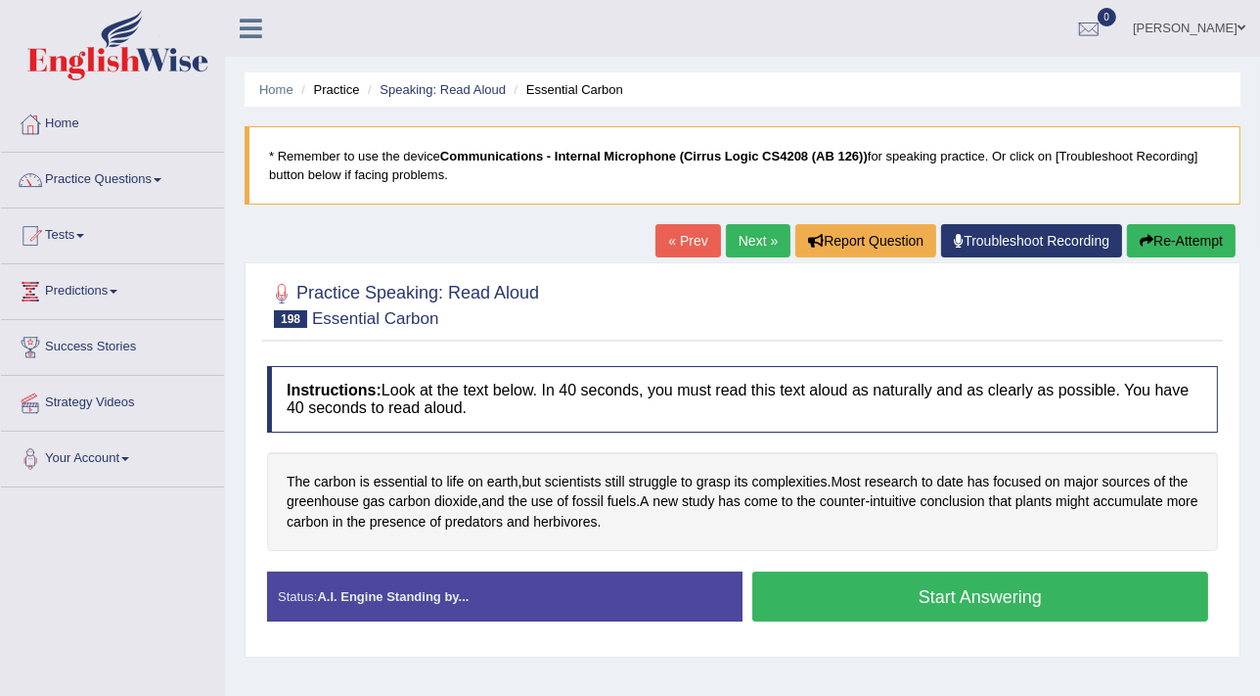
click at [943, 604] on button "Start Answering" at bounding box center [980, 596] width 456 height 50
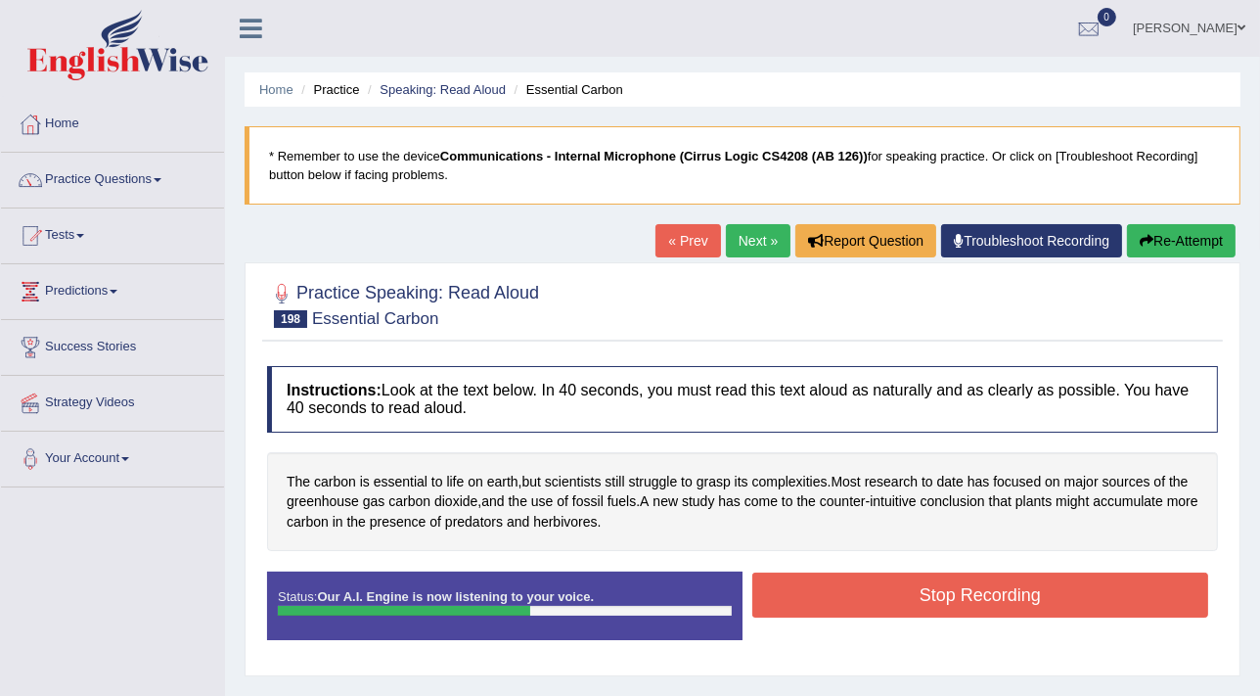
click at [943, 604] on button "Stop Recording" at bounding box center [980, 594] width 456 height 45
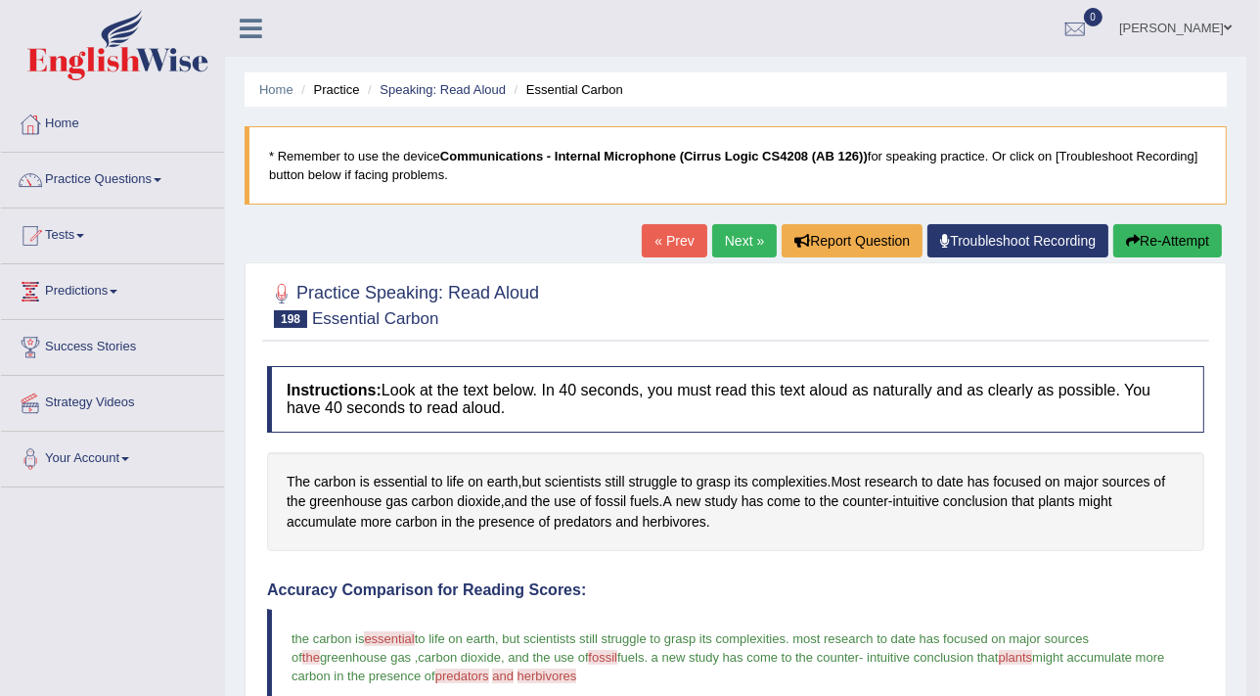
click at [753, 247] on link "Next »" at bounding box center [744, 240] width 65 height 33
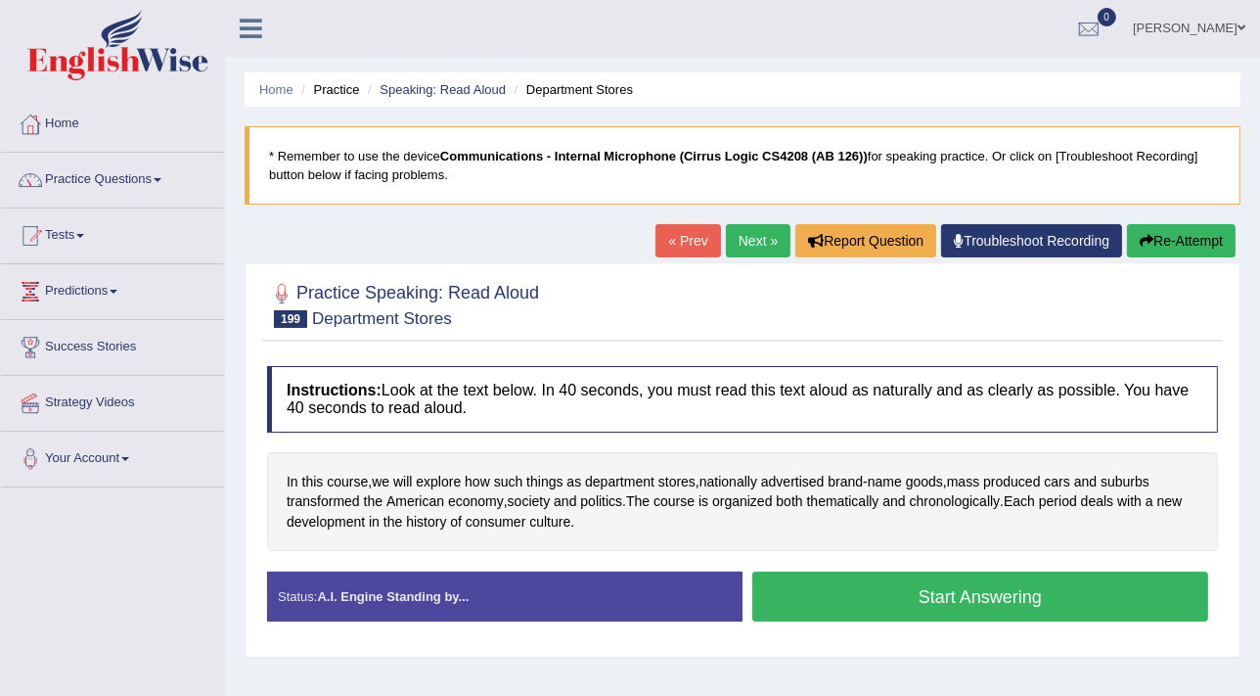
click at [954, 602] on button "Start Answering" at bounding box center [980, 596] width 456 height 50
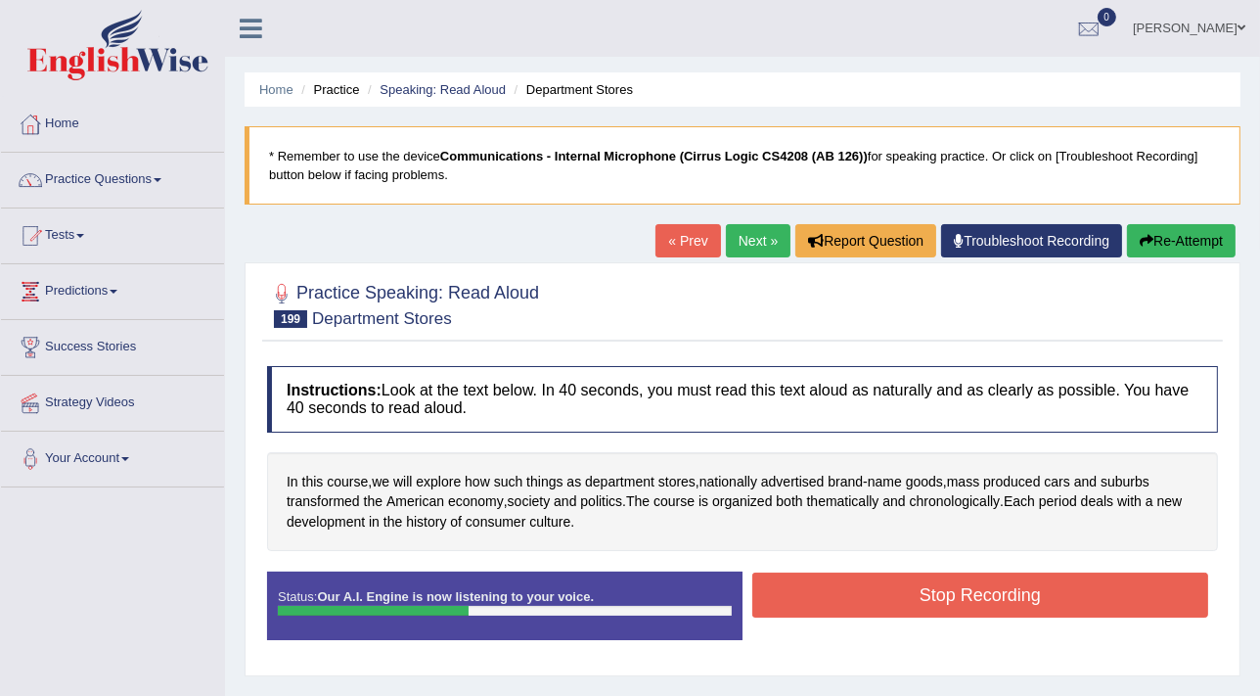
click at [954, 602] on button "Stop Recording" at bounding box center [980, 594] width 456 height 45
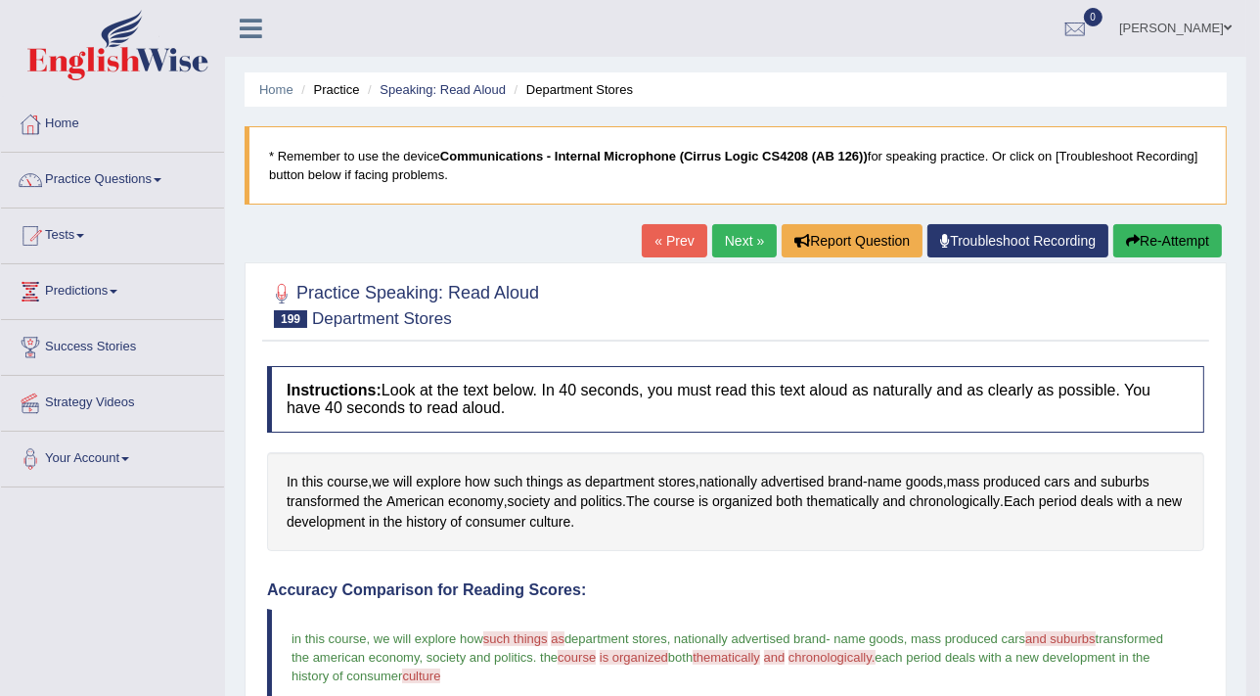
click at [744, 244] on link "Next »" at bounding box center [744, 240] width 65 height 33
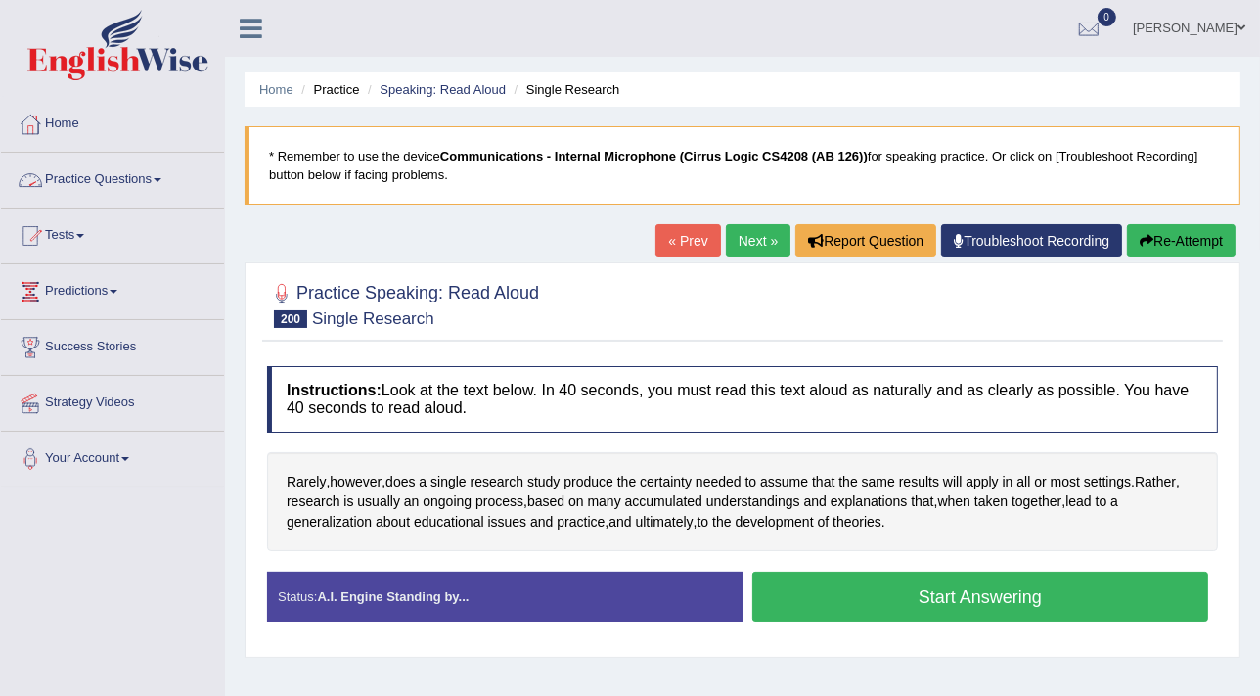
click at [88, 177] on link "Practice Questions" at bounding box center [112, 177] width 223 height 49
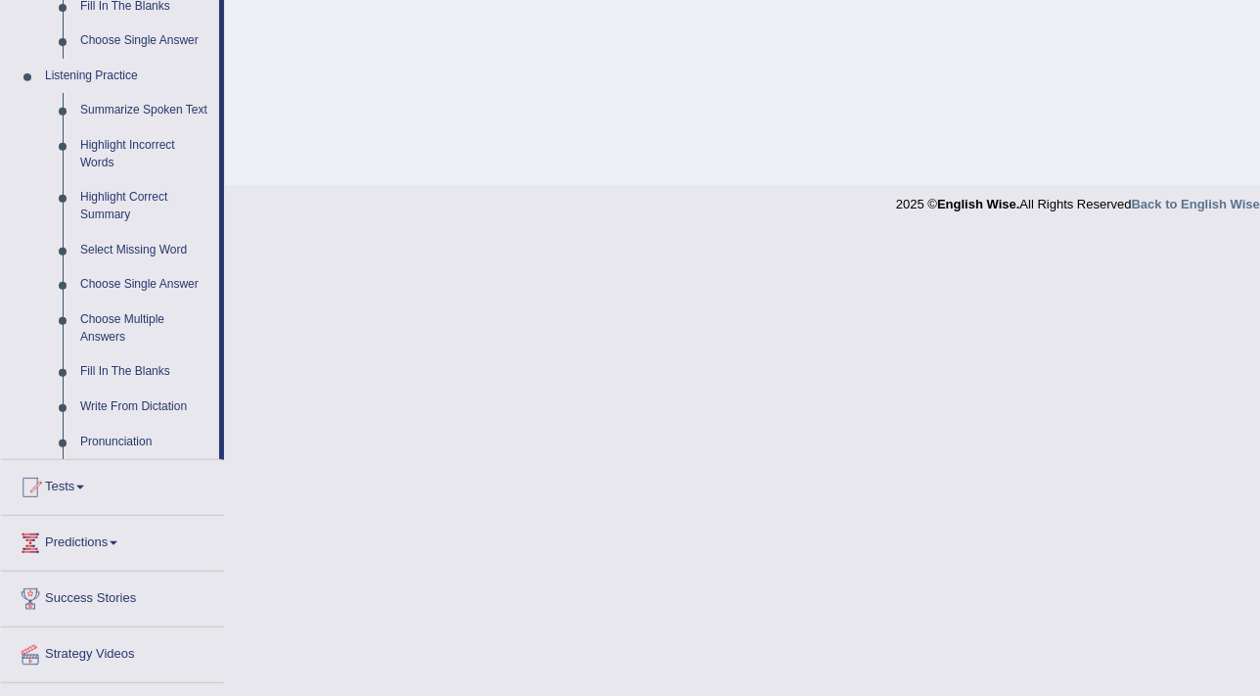
scroll to position [835, 0]
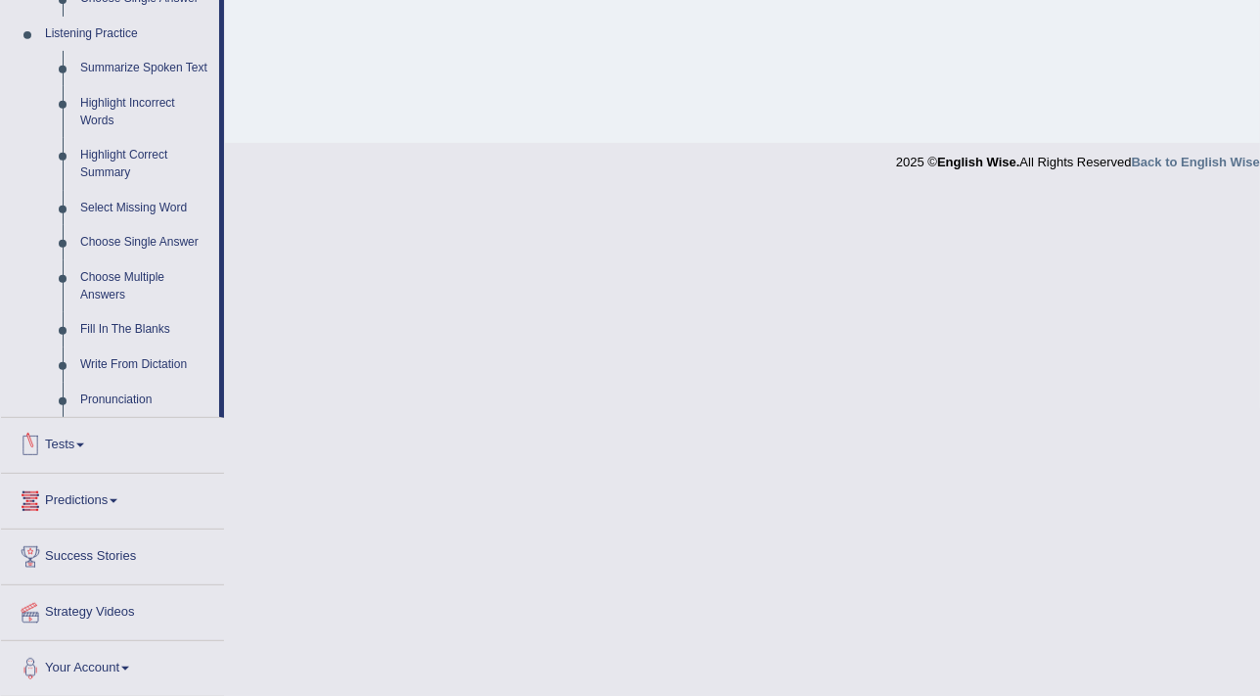
click at [51, 443] on link "Tests" at bounding box center [112, 442] width 223 height 49
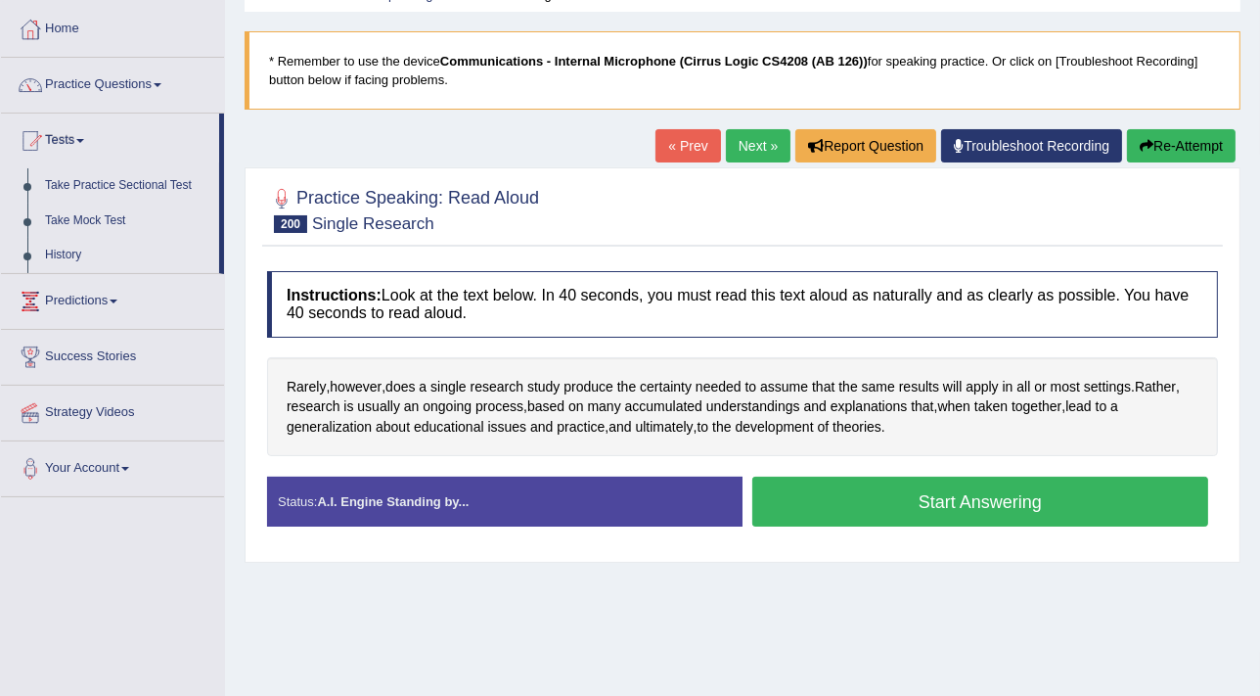
scroll to position [96, 0]
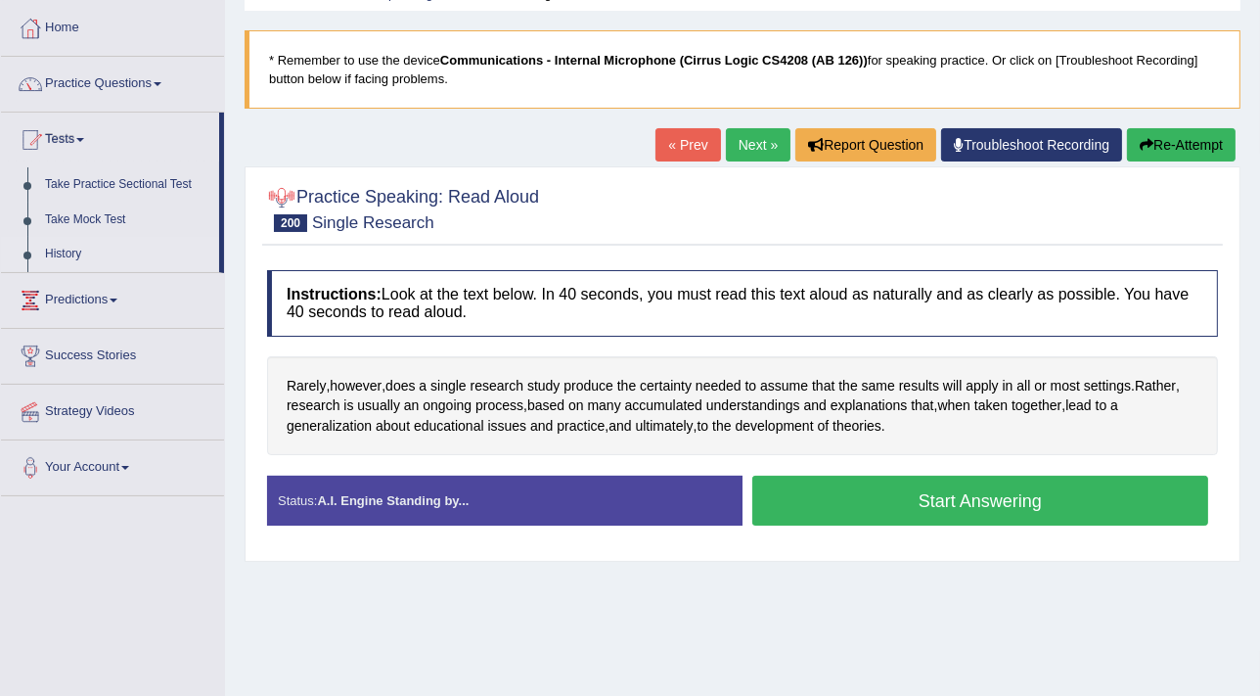
click at [68, 248] on link "History" at bounding box center [127, 254] width 183 height 35
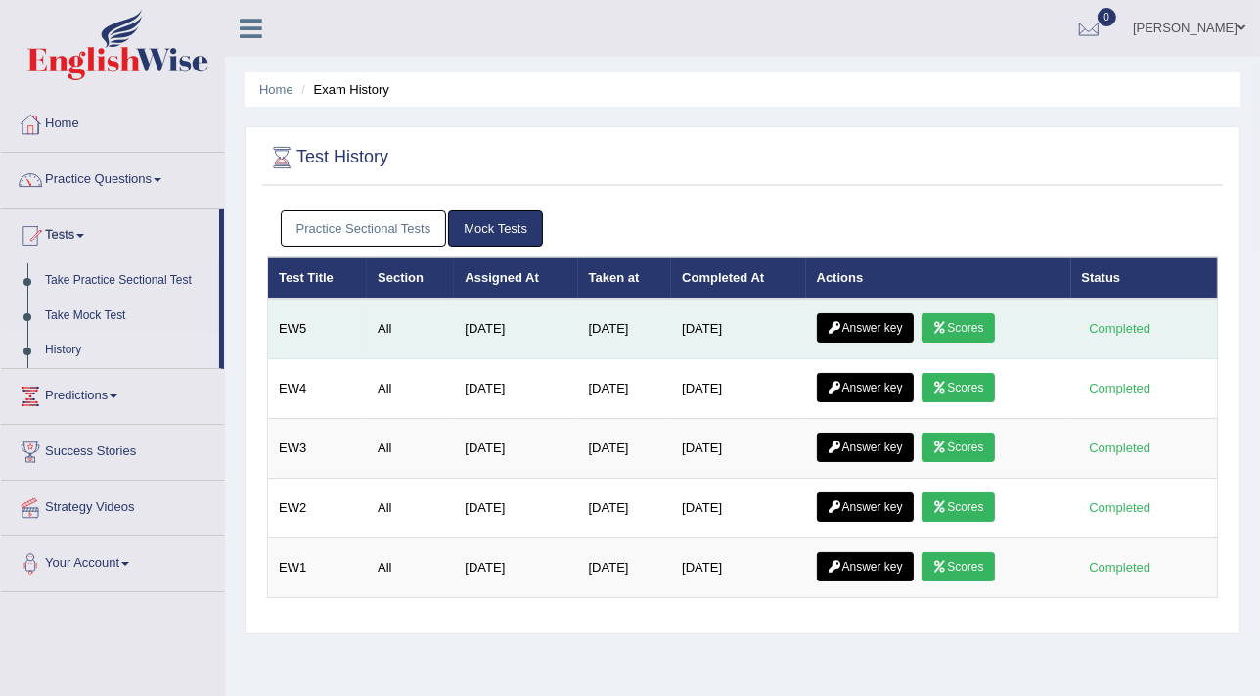
click at [957, 329] on link "Scores" at bounding box center [957, 327] width 72 height 29
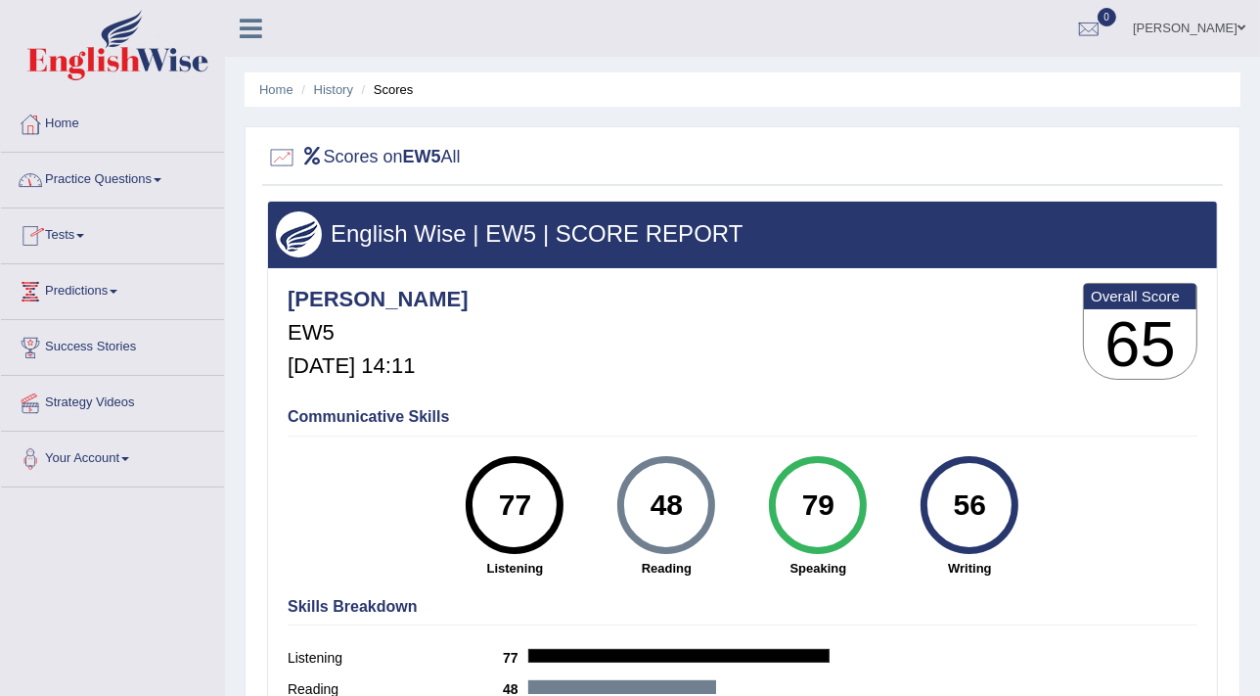
click at [66, 234] on link "Tests" at bounding box center [112, 232] width 223 height 49
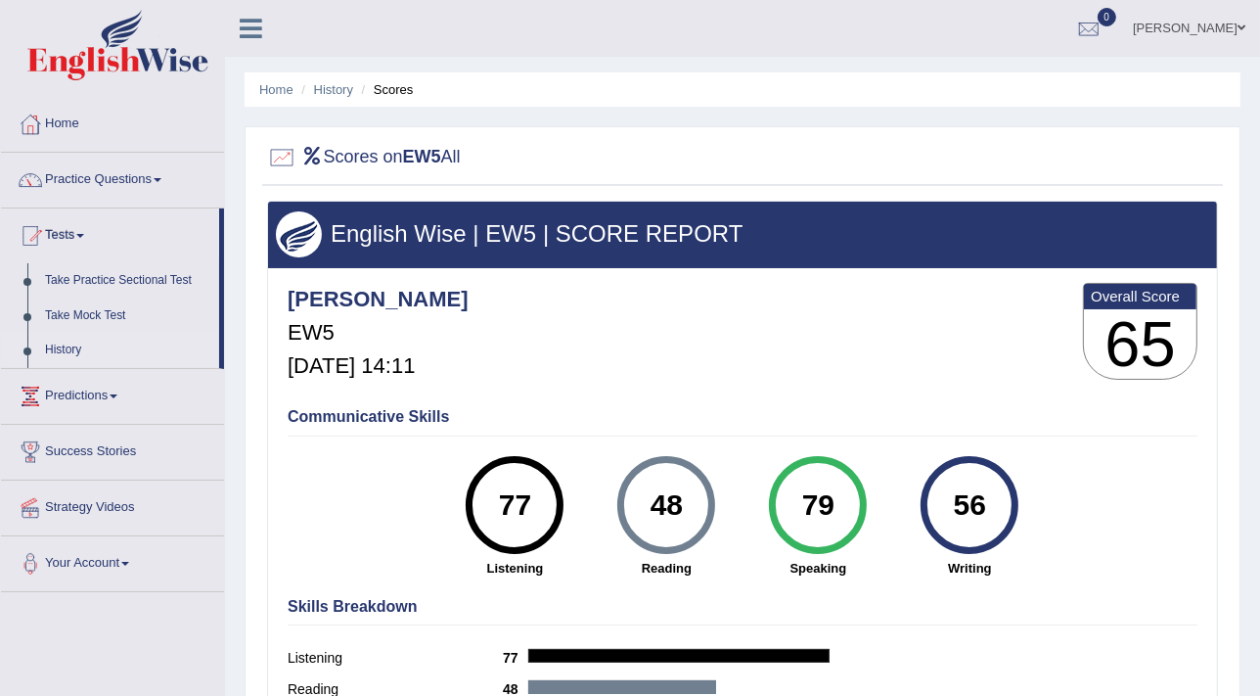
click at [66, 348] on link "History" at bounding box center [127, 350] width 183 height 35
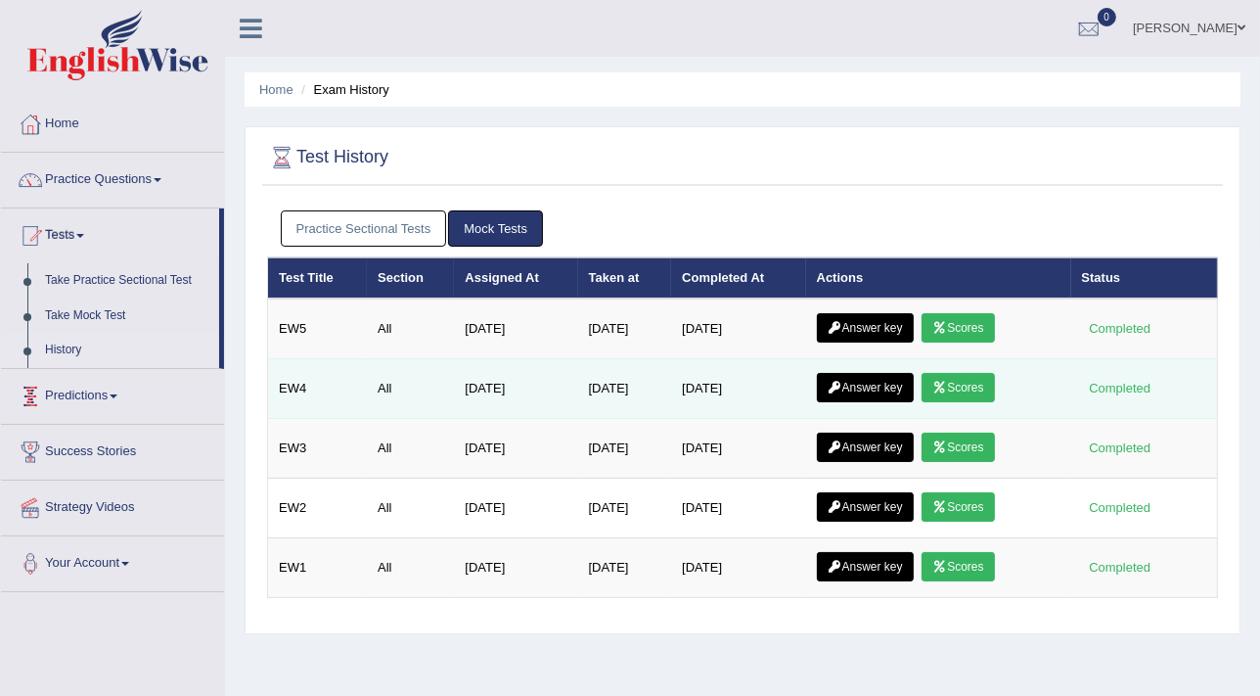
click at [967, 383] on link "Scores" at bounding box center [957, 387] width 72 height 29
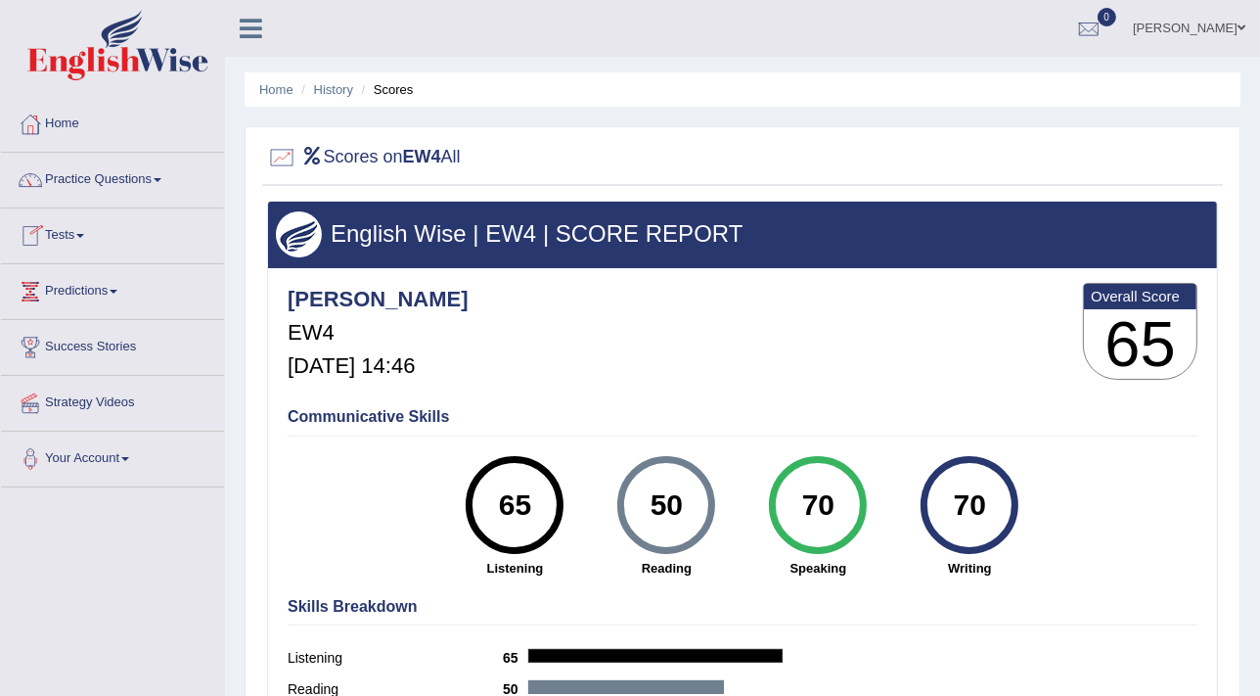
click at [66, 235] on link "Tests" at bounding box center [112, 232] width 223 height 49
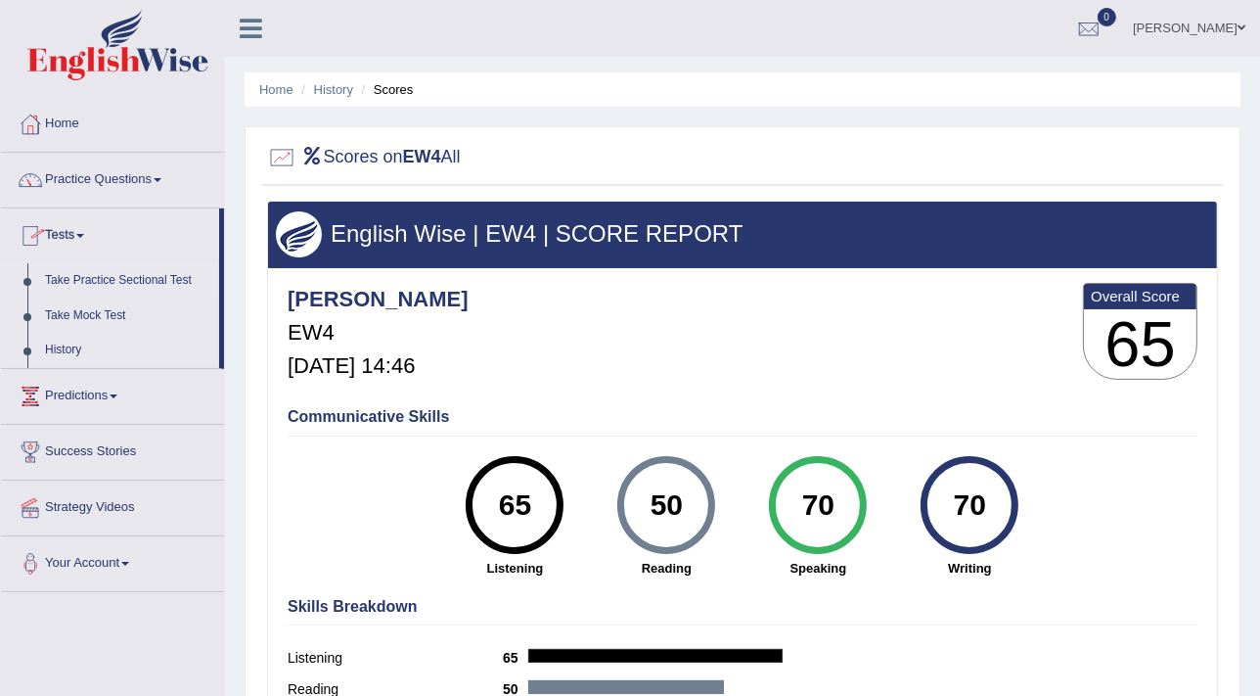
click at [82, 280] on link "Take Practice Sectional Test" at bounding box center [127, 280] width 183 height 35
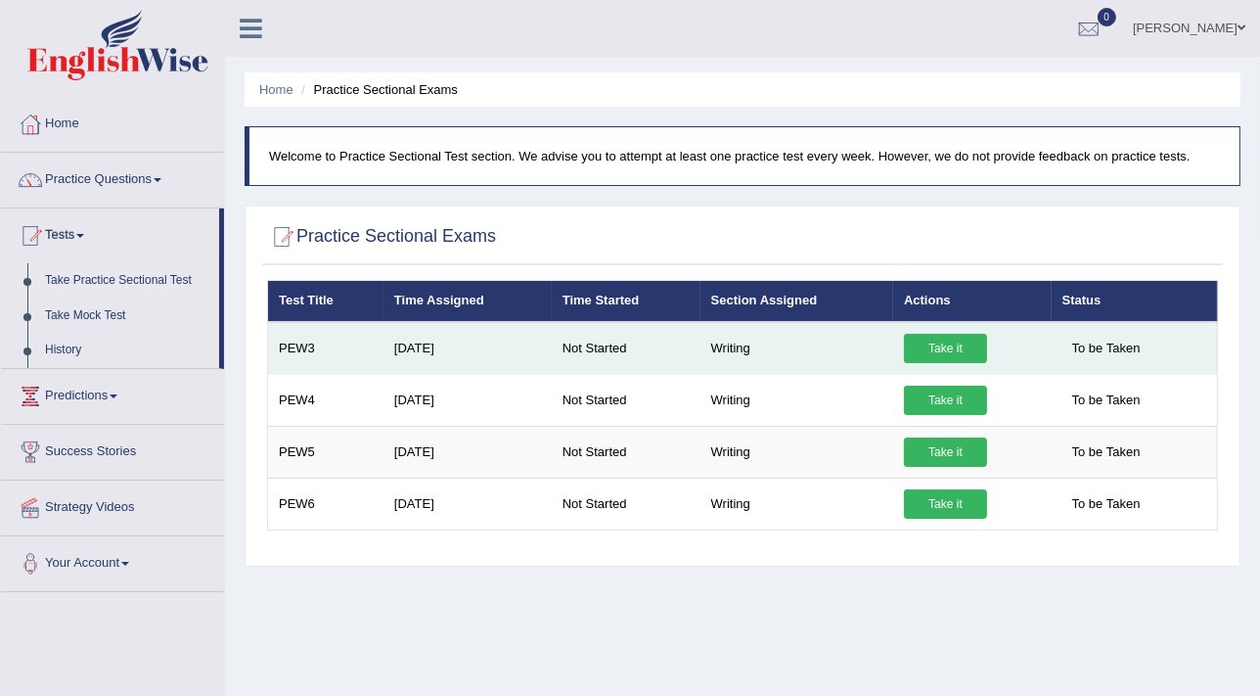
click at [946, 354] on link "Take it" at bounding box center [945, 348] width 83 height 29
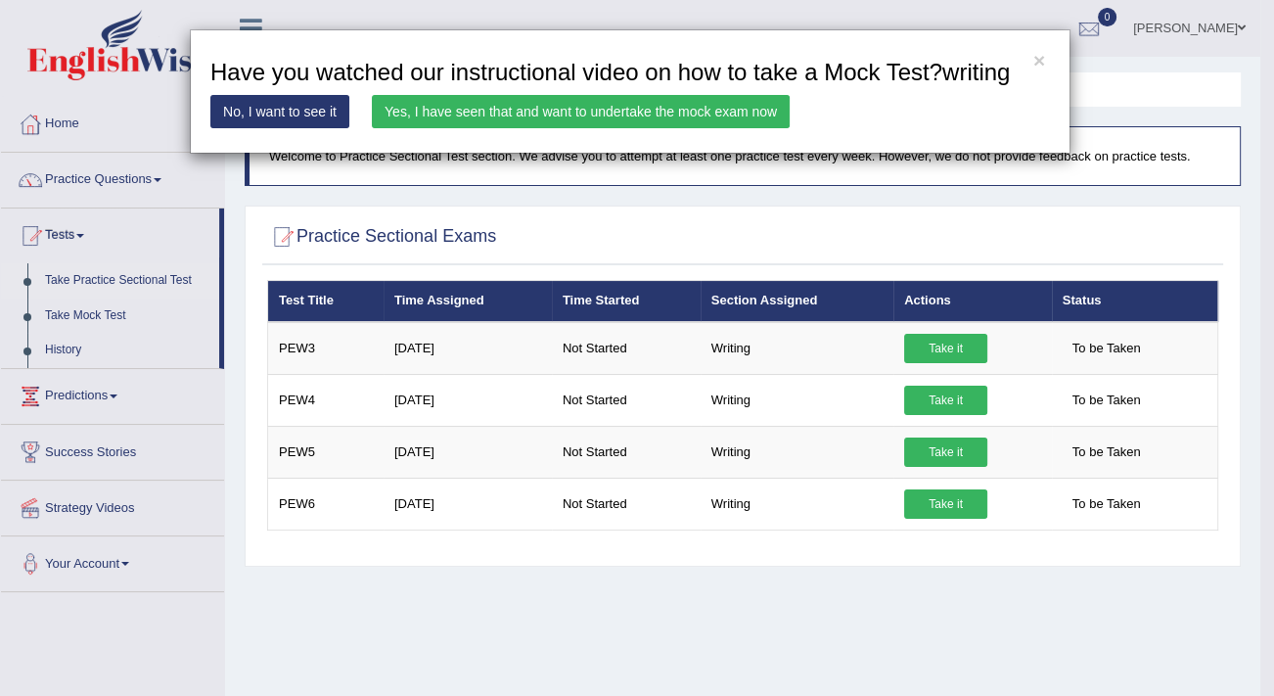
click at [536, 107] on link "Yes, I have seen that and want to undertake the mock exam now" at bounding box center [581, 111] width 418 height 33
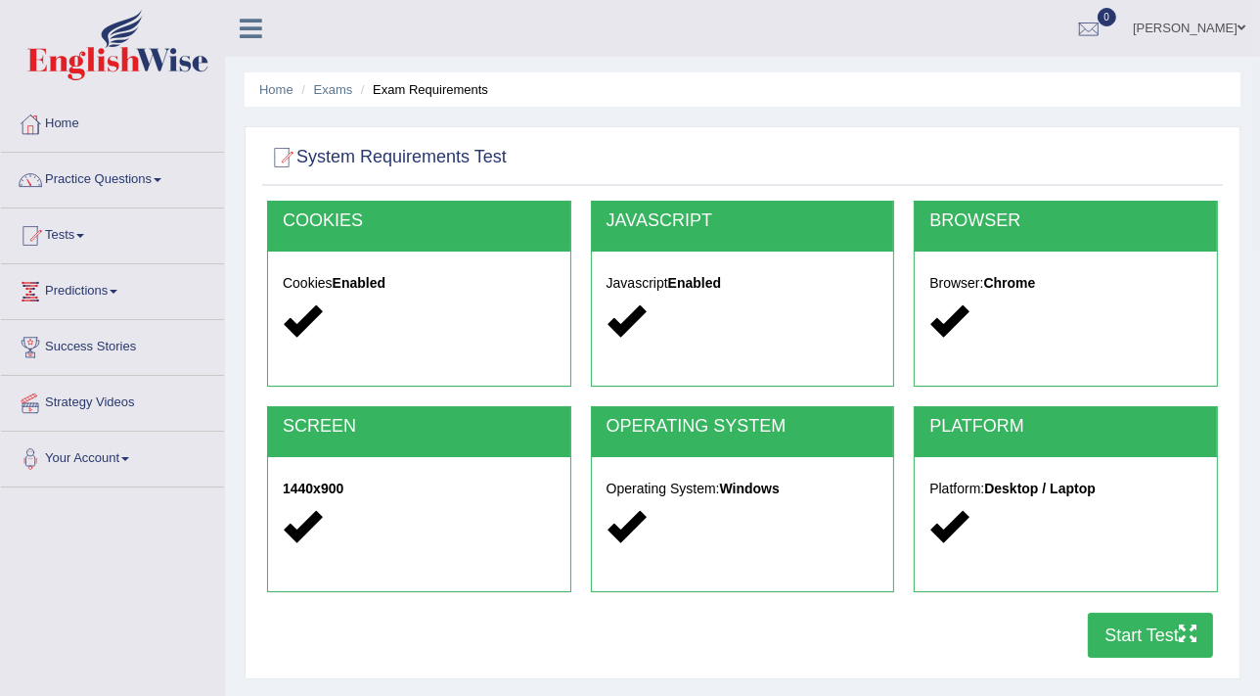
click at [1164, 639] on button "Start Test" at bounding box center [1150, 634] width 125 height 45
